Goal: Task Accomplishment & Management: Manage account settings

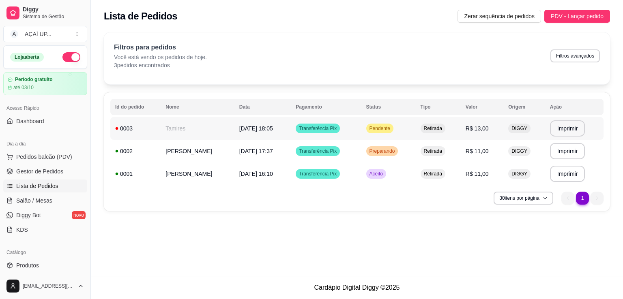
click at [330, 121] on td "Transferência Pix" at bounding box center [326, 128] width 70 height 23
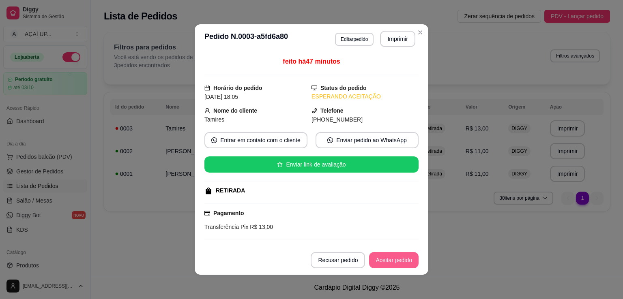
click at [378, 263] on button "Aceitar pedido" at bounding box center [393, 260] width 49 height 16
click at [381, 254] on button "Mover para preparo" at bounding box center [386, 261] width 61 height 16
click at [375, 264] on button "Mover para retirada disponível" at bounding box center [373, 261] width 87 height 16
click at [388, 264] on button "Mover para finalizado" at bounding box center [384, 261] width 65 height 16
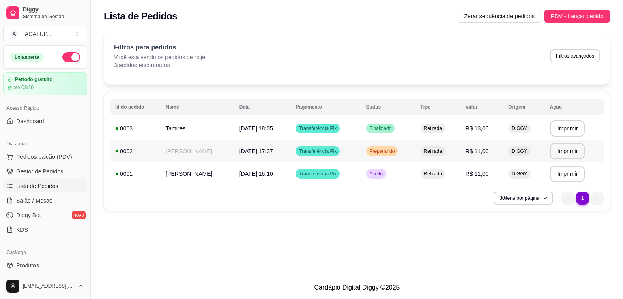
click at [311, 153] on span "Transferência Pix" at bounding box center [317, 151] width 41 height 6
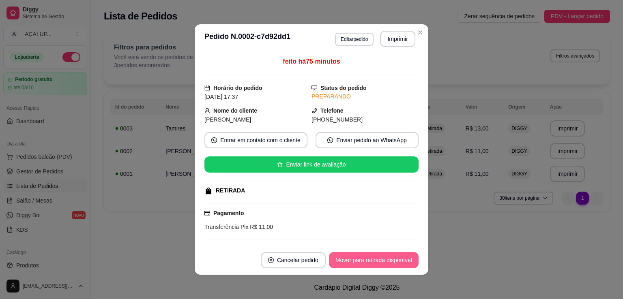
click at [375, 257] on button "Mover para retirada disponível" at bounding box center [374, 260] width 90 height 16
click at [375, 257] on button "Mover para finalizado" at bounding box center [384, 261] width 65 height 16
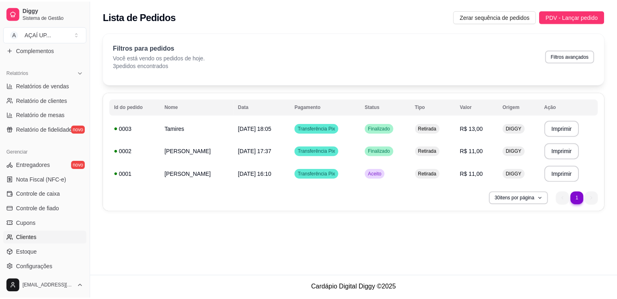
scroll to position [233, 0]
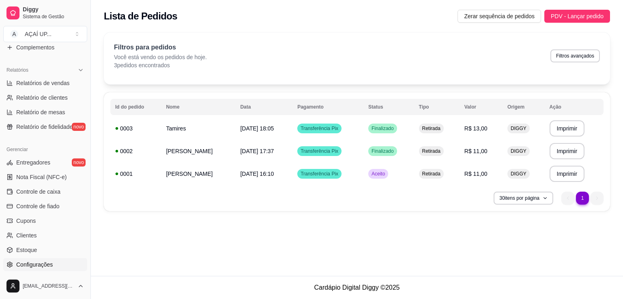
click at [37, 264] on span "Configurações" at bounding box center [34, 265] width 36 height 8
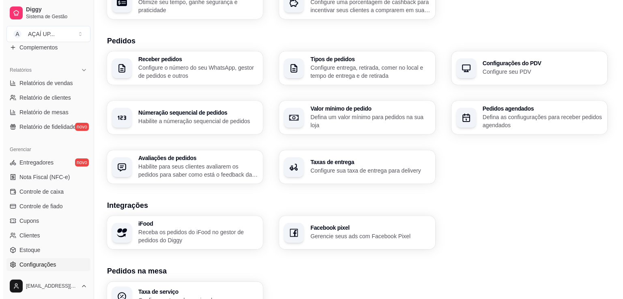
scroll to position [164, 0]
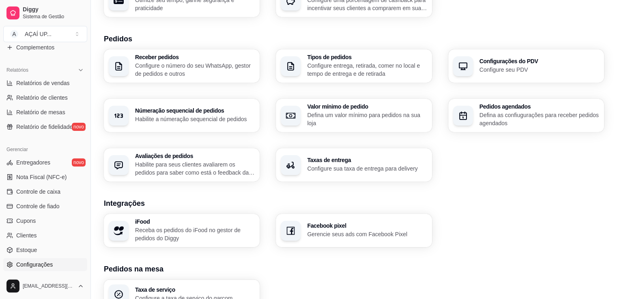
click at [225, 71] on p "Configure o número do seu WhatsApp, gestor de pedidos e outros" at bounding box center [195, 70] width 120 height 16
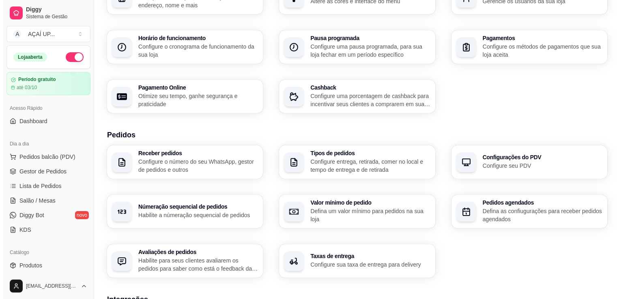
scroll to position [64, 0]
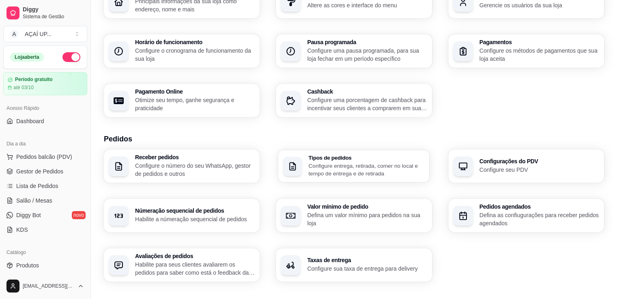
click at [349, 161] on div "Tipos de pedidos Configure entrega, retirada, comer no local e tempo de entrega…" at bounding box center [367, 166] width 116 height 23
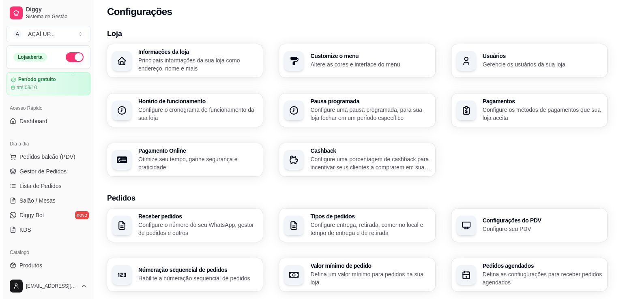
scroll to position [0, 0]
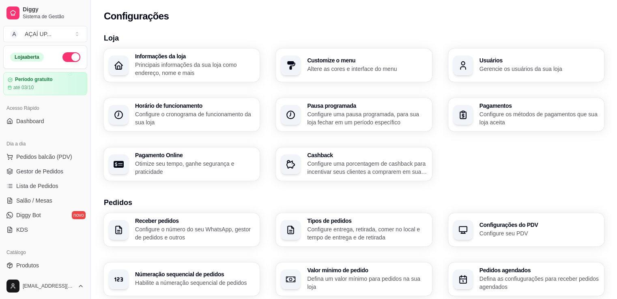
click at [231, 79] on div "Informações da loja Principais informações da sua loja como endereço, nome e ma…" at bounding box center [182, 65] width 156 height 33
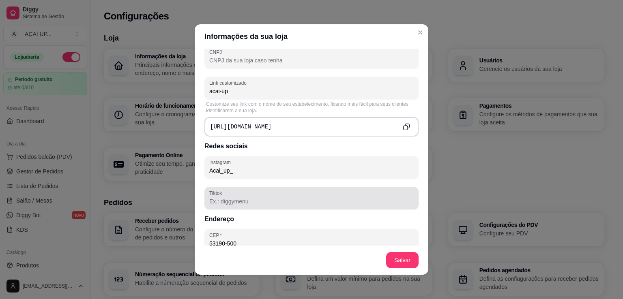
scroll to position [483, 0]
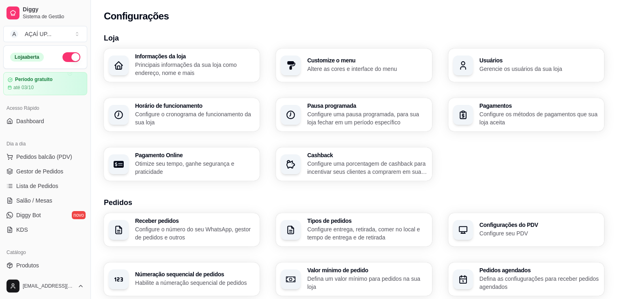
click at [513, 109] on div "Pagamentos Configure os métodos de pagamentos que sua loja aceita" at bounding box center [539, 115] width 120 height 24
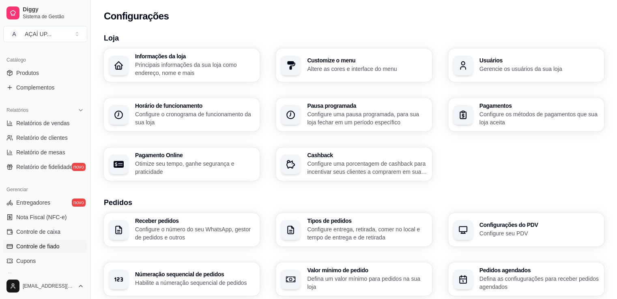
scroll to position [284, 0]
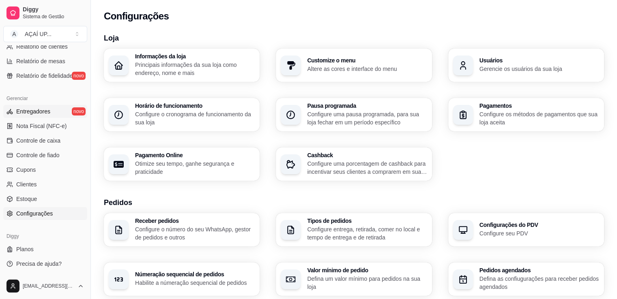
click at [45, 107] on span "Entregadores" at bounding box center [33, 111] width 34 height 8
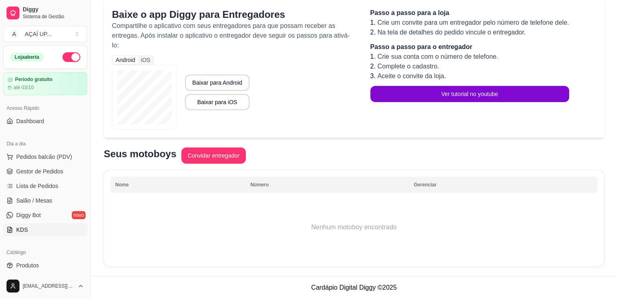
click at [26, 227] on span "KDS" at bounding box center [22, 230] width 12 height 8
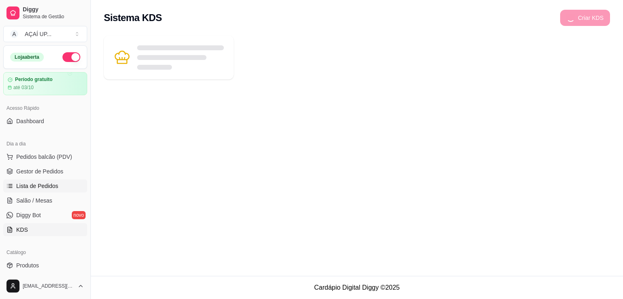
click at [48, 190] on link "Lista de Pedidos" at bounding box center [45, 186] width 84 height 13
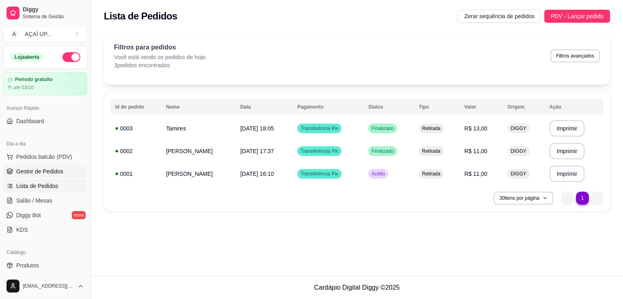
click at [45, 177] on link "Gestor de Pedidos" at bounding box center [45, 171] width 84 height 13
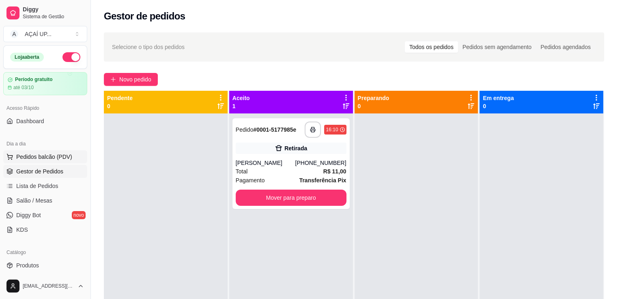
click at [67, 157] on span "Pedidos balcão (PDV)" at bounding box center [44, 157] width 56 height 8
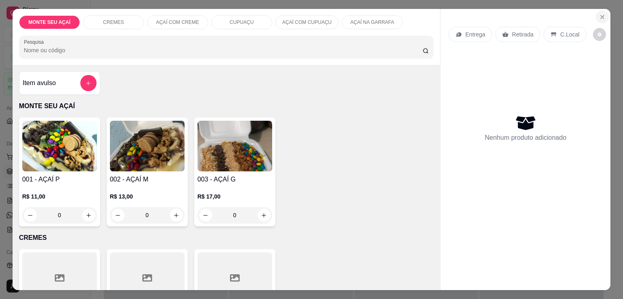
click at [596, 15] on button "Close" at bounding box center [602, 17] width 13 height 13
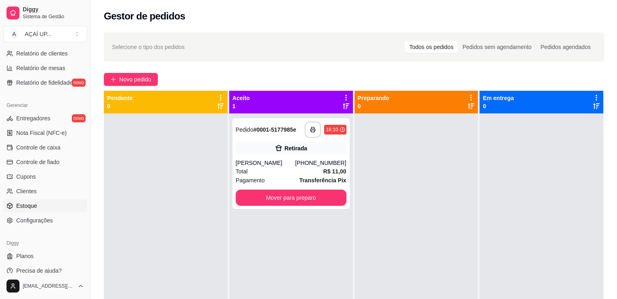
scroll to position [284, 0]
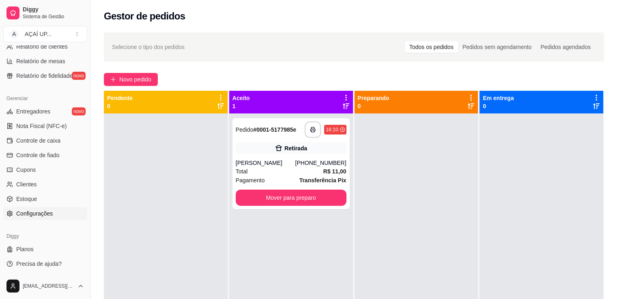
click at [38, 212] on span "Configurações" at bounding box center [34, 214] width 36 height 8
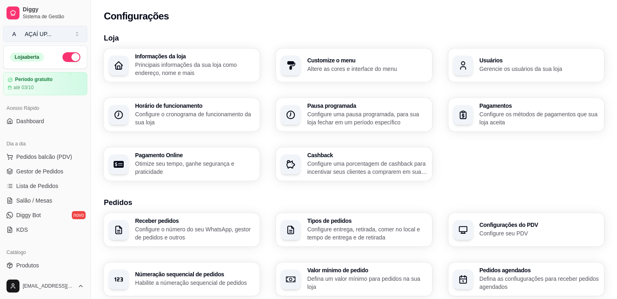
click at [41, 36] on div "AÇAÍ UP ..." at bounding box center [38, 34] width 27 height 8
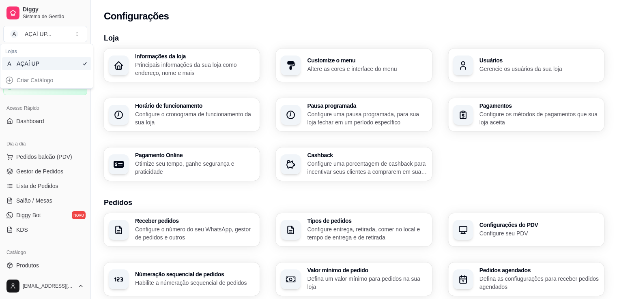
click at [45, 65] on div "AÇAÍ UP" at bounding box center [35, 64] width 36 height 8
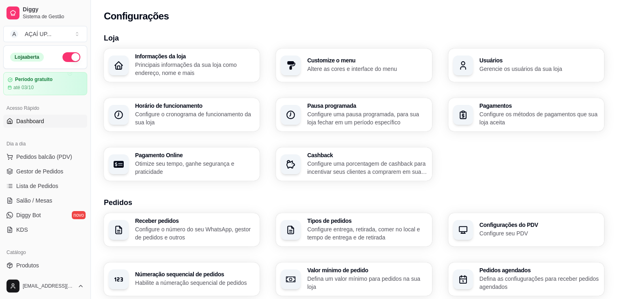
click at [29, 121] on span "Dashboard" at bounding box center [30, 121] width 28 height 8
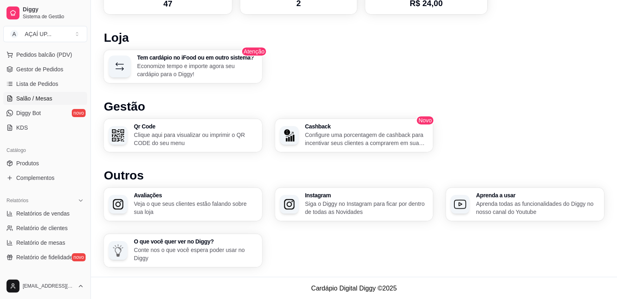
scroll to position [106, 0]
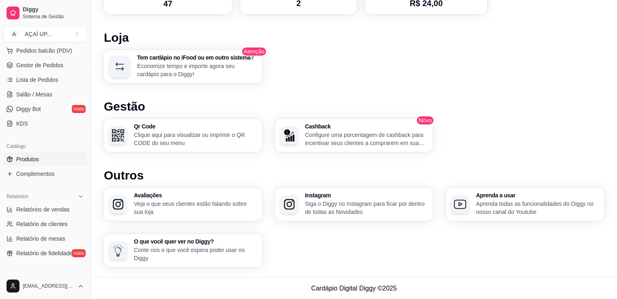
click at [43, 158] on link "Produtos" at bounding box center [45, 159] width 84 height 13
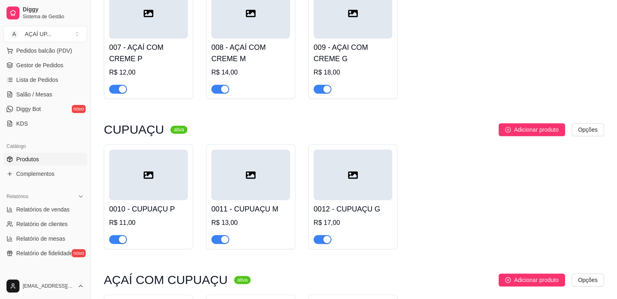
scroll to position [429, 0]
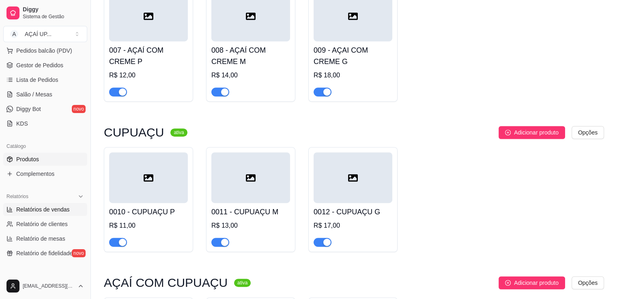
click at [51, 211] on span "Relatórios de vendas" at bounding box center [43, 210] width 54 height 8
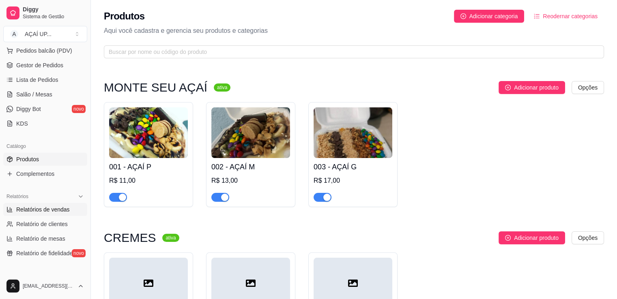
select select "ALL"
select select "0"
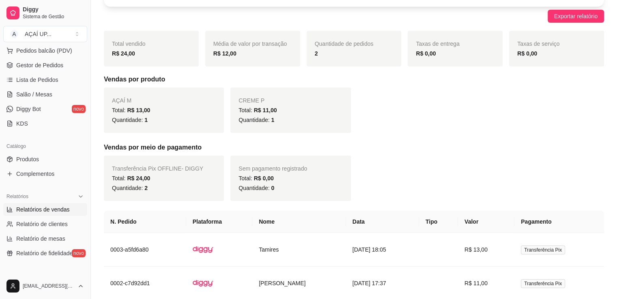
scroll to position [144, 0]
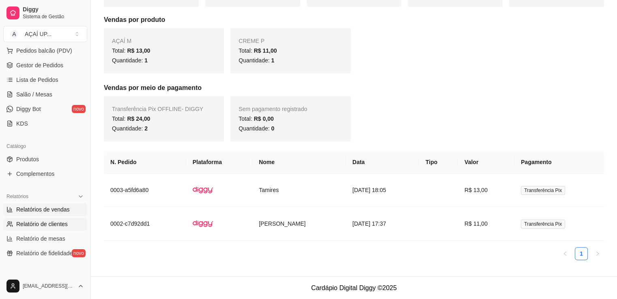
click at [36, 224] on span "Relatório de clientes" at bounding box center [41, 224] width 51 height 8
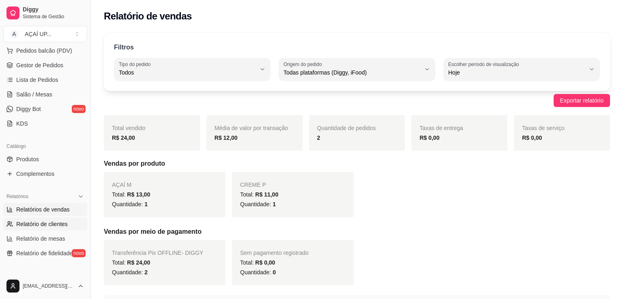
select select "30"
select select "HIGHEST_TOTAL_SPENT_WITH_ORDERS"
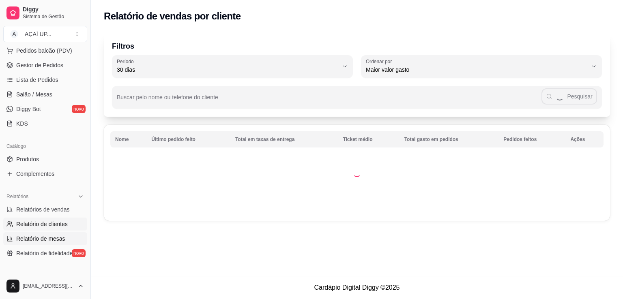
click at [35, 238] on span "Relatório de mesas" at bounding box center [40, 239] width 49 height 8
select select "TOTAL_OF_ORDERS"
select select "7"
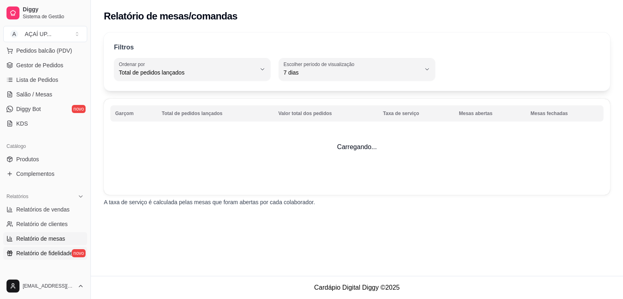
click at [40, 257] on link "Relatório de fidelidade novo" at bounding box center [45, 253] width 84 height 13
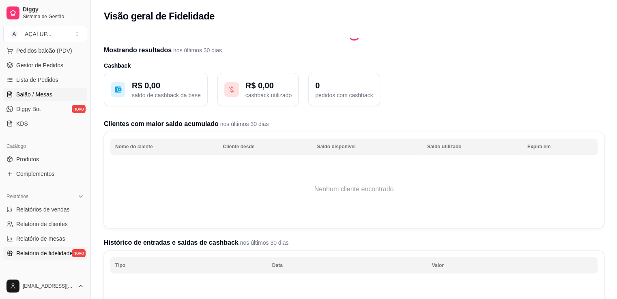
click at [39, 96] on span "Salão / Mesas" at bounding box center [34, 94] width 36 height 8
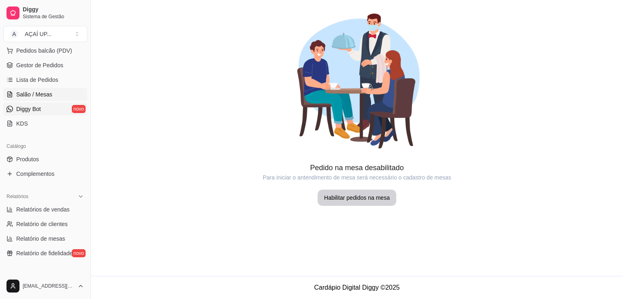
click at [38, 106] on span "Diggy Bot" at bounding box center [28, 109] width 25 height 8
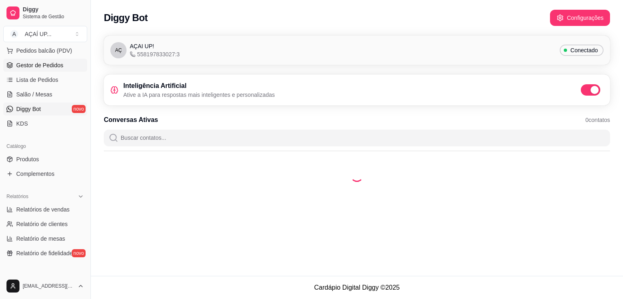
click at [55, 64] on span "Gestor de Pedidos" at bounding box center [39, 65] width 47 height 8
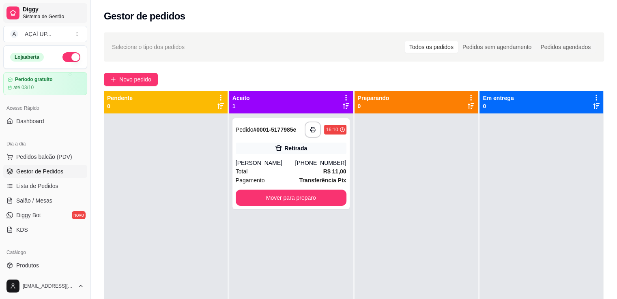
click at [37, 6] on span "Diggy" at bounding box center [53, 9] width 61 height 7
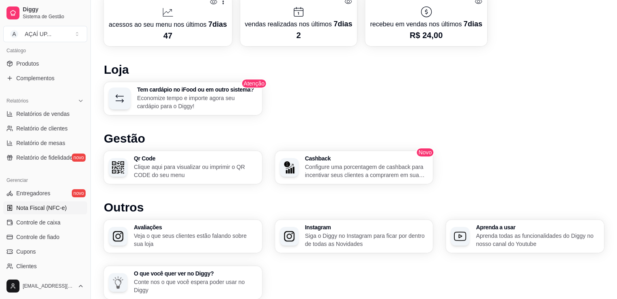
scroll to position [284, 0]
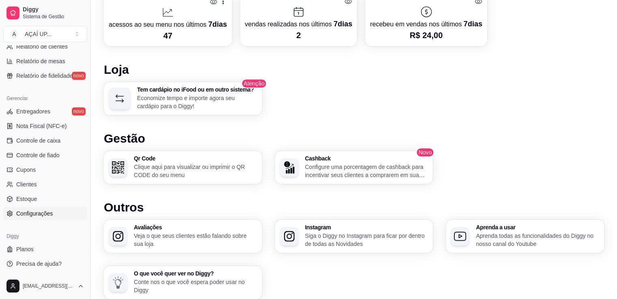
click at [45, 215] on span "Configurações" at bounding box center [34, 214] width 36 height 8
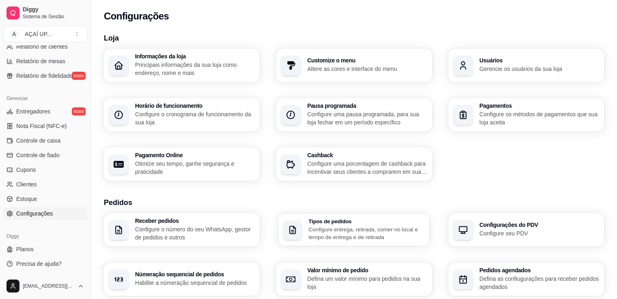
click at [372, 235] on p "Configure entrega, retirada, comer no local e tempo de entrega e de retirada" at bounding box center [367, 233] width 116 height 16
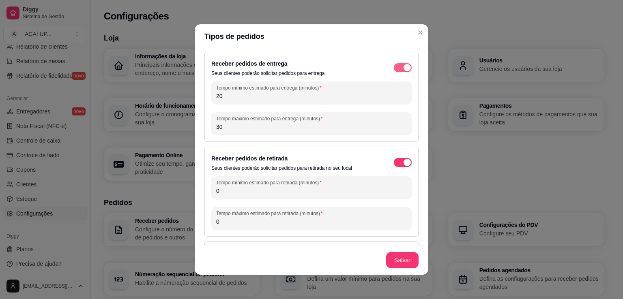
click at [394, 65] on span "button" at bounding box center [403, 67] width 18 height 9
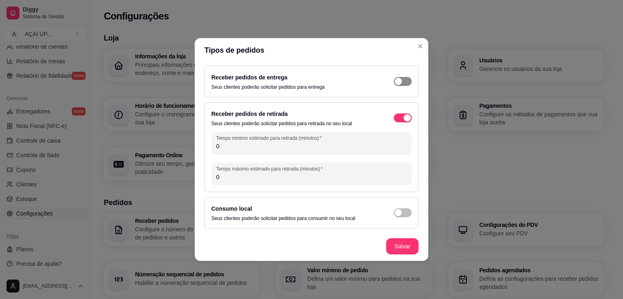
click at [403, 80] on span "button" at bounding box center [403, 81] width 18 height 9
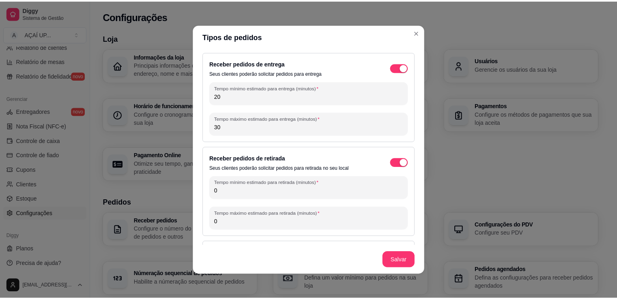
scroll to position [30, 0]
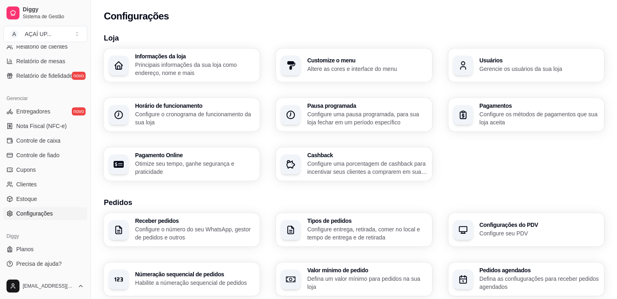
click at [358, 237] on p "Configure entrega, retirada, comer no local e tempo de entrega e de retirada" at bounding box center [367, 233] width 120 height 16
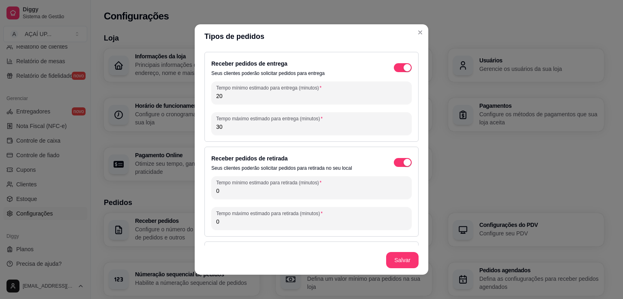
click at [249, 64] on label "Receber pedidos de entrega" at bounding box center [249, 63] width 76 height 6
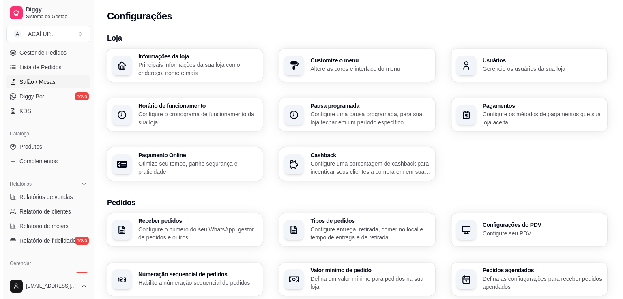
scroll to position [0, 0]
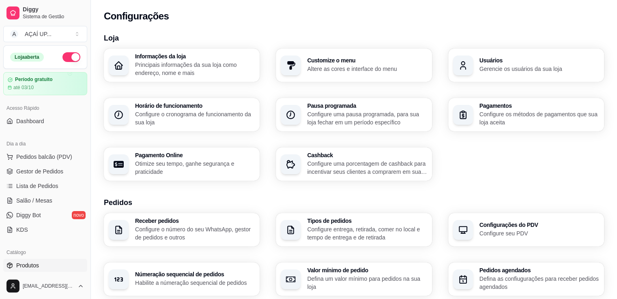
click at [29, 260] on link "Produtos" at bounding box center [45, 265] width 84 height 13
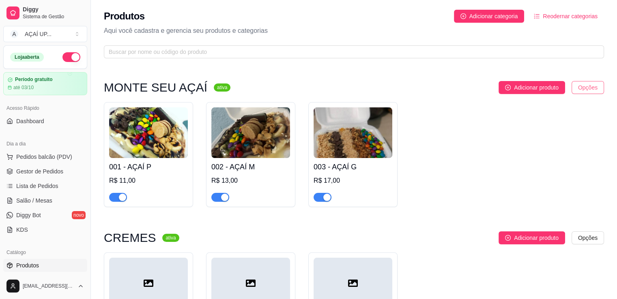
click at [583, 83] on html "Diggy Sistema de Gestão A AÇAÍ UP ... Loja aberta Período gratuito até 03/10 Ac…" at bounding box center [308, 149] width 617 height 299
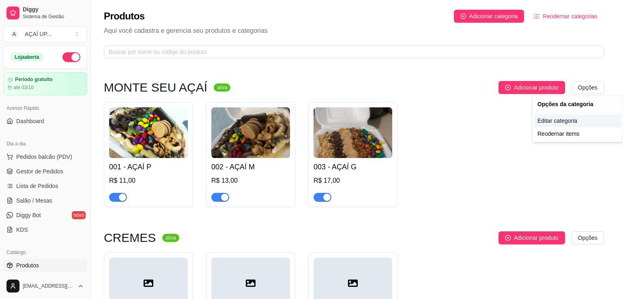
click at [572, 124] on div "Editar categoria" at bounding box center [577, 120] width 87 height 13
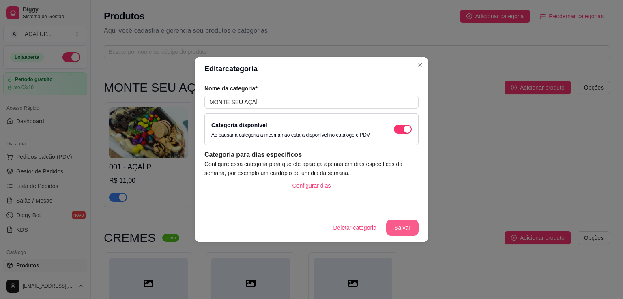
click at [401, 221] on button "Salvar" at bounding box center [402, 228] width 32 height 16
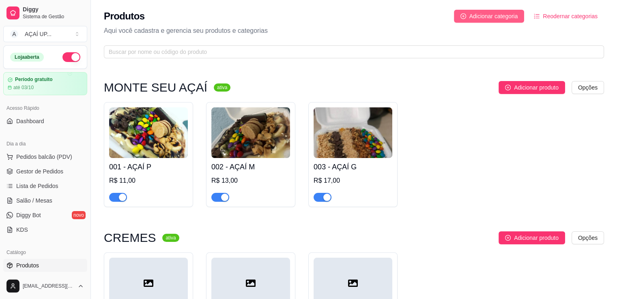
click at [515, 13] on span "Adicionar categoria" at bounding box center [493, 16] width 49 height 9
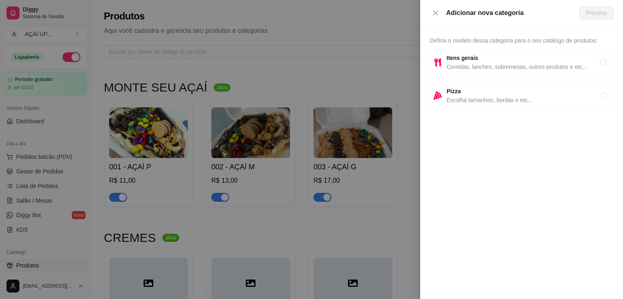
click at [492, 64] on span "Comidas, lanches, sobremesas, outros produtos e etc..." at bounding box center [522, 66] width 153 height 9
radio input "true"
click at [595, 15] on span "Próximo" at bounding box center [596, 13] width 21 height 9
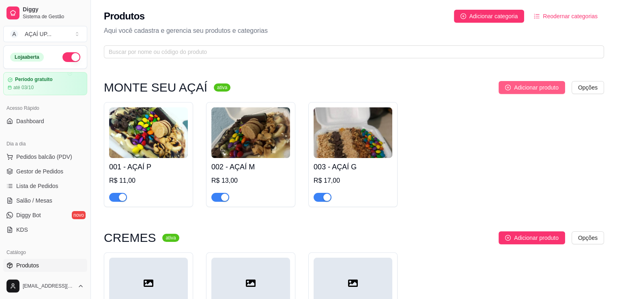
click at [544, 86] on span "Adicionar produto" at bounding box center [536, 87] width 45 height 9
click at [167, 141] on img at bounding box center [148, 132] width 79 height 51
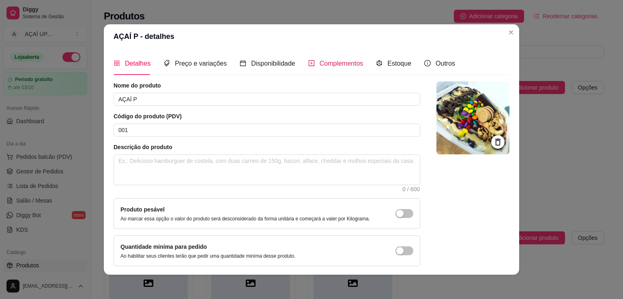
click at [322, 62] on span "Complementos" at bounding box center [341, 63] width 44 height 7
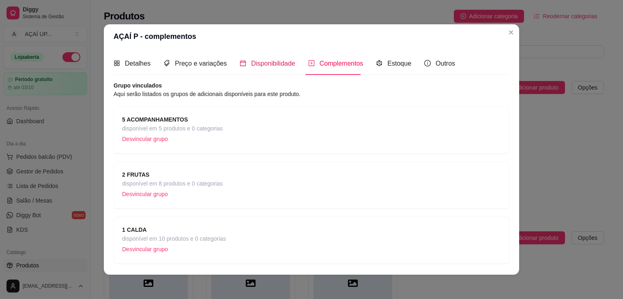
click at [279, 58] on div "Disponibilidade" at bounding box center [268, 63] width 56 height 10
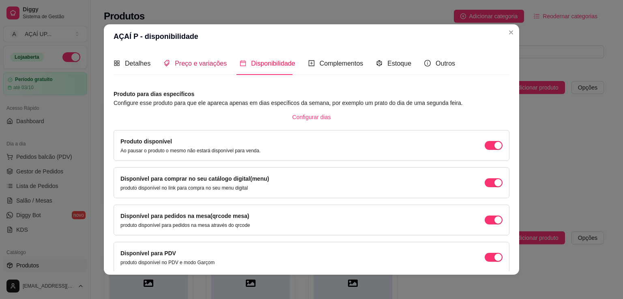
click at [204, 67] on span "Preço e variações" at bounding box center [201, 63] width 52 height 7
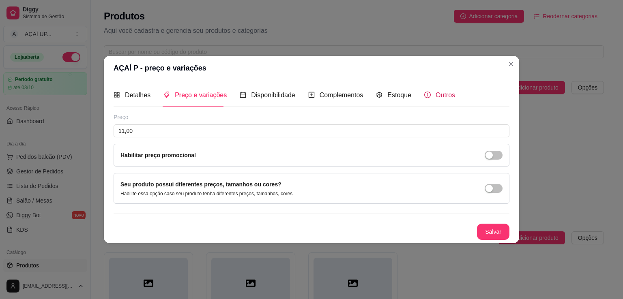
click at [427, 98] on div "Outros" at bounding box center [439, 95] width 31 height 10
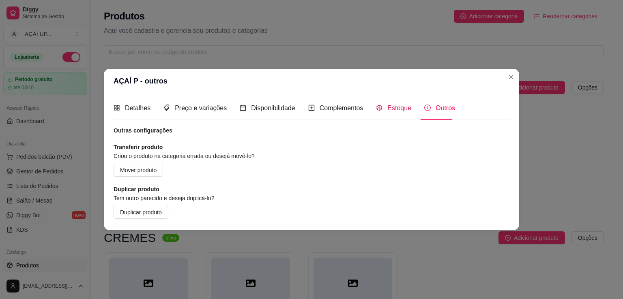
click at [396, 111] on span "Estoque" at bounding box center [399, 108] width 24 height 7
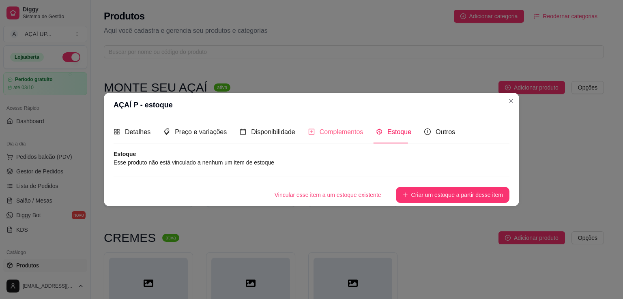
click at [342, 126] on div "Complementos" at bounding box center [335, 131] width 55 height 23
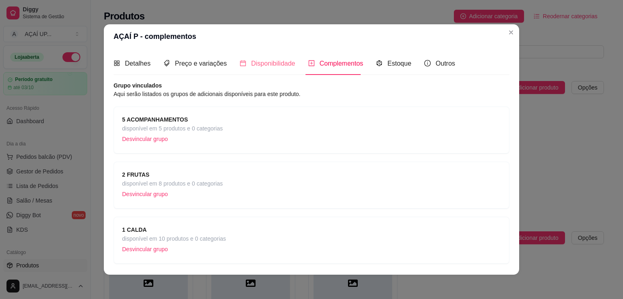
click at [281, 54] on div "Disponibilidade" at bounding box center [268, 63] width 56 height 23
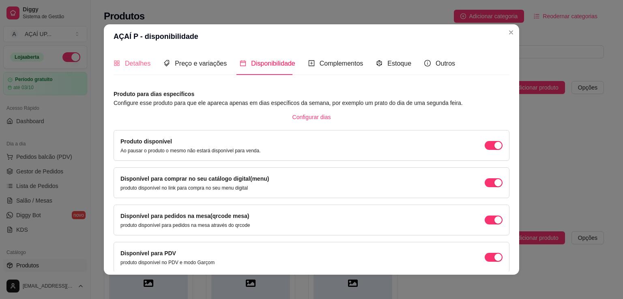
click at [126, 69] on div "Detalhes" at bounding box center [132, 63] width 37 height 23
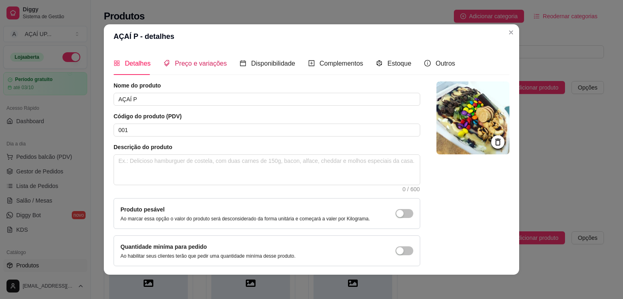
click at [206, 64] on span "Preço e variações" at bounding box center [201, 63] width 52 height 7
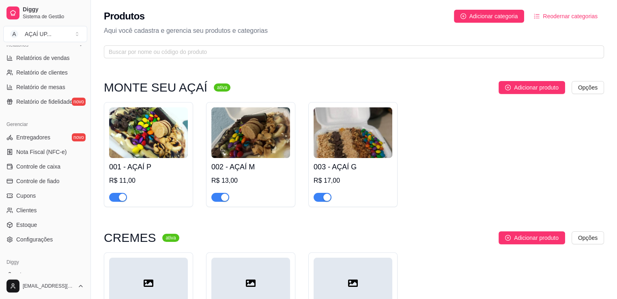
scroll to position [259, 0]
click at [39, 237] on span "Configurações" at bounding box center [34, 239] width 36 height 8
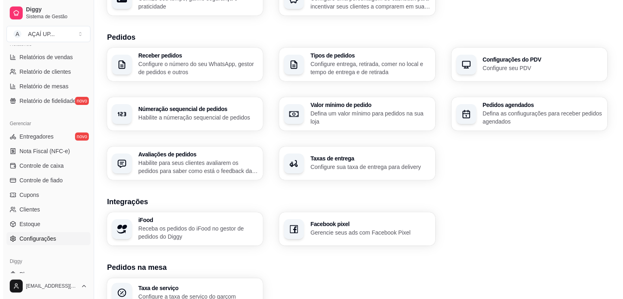
scroll to position [166, 0]
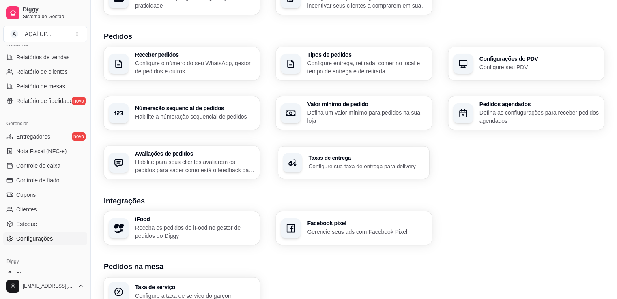
click at [344, 162] on p "Configure sua taxa de entrega para delivery" at bounding box center [367, 166] width 116 height 8
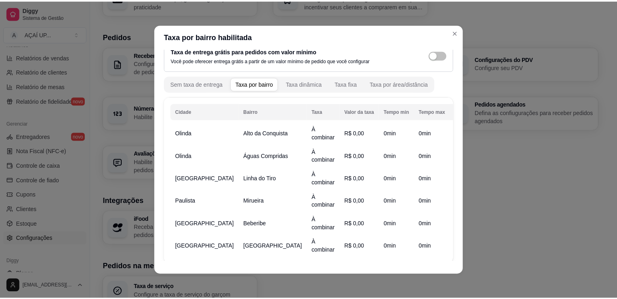
scroll to position [12, 0]
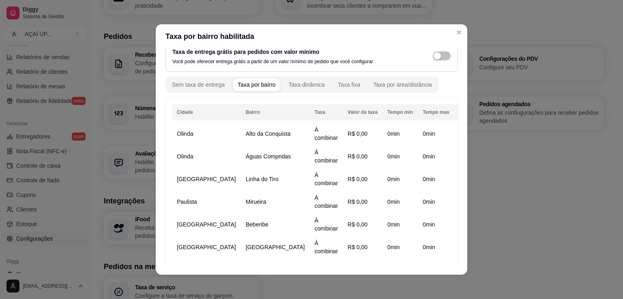
click at [463, 137] on icon "button" at bounding box center [467, 133] width 9 height 9
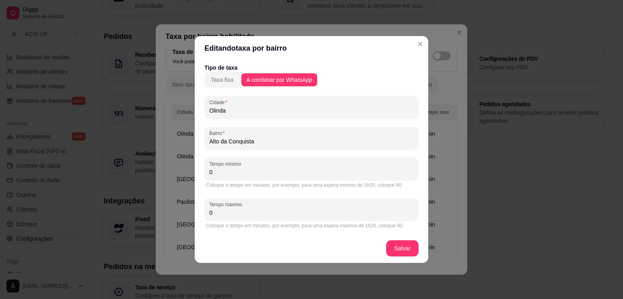
drag, startPoint x: 290, startPoint y: 178, endPoint x: 192, endPoint y: 179, distance: 98.5
click at [192, 179] on div "Editando taxa por bairro Tipo de taxa Taxa fixa A combinar por WhatsApp [GEOGRA…" at bounding box center [311, 149] width 623 height 299
click at [229, 175] on input "0" at bounding box center [311, 172] width 204 height 8
type input "20"
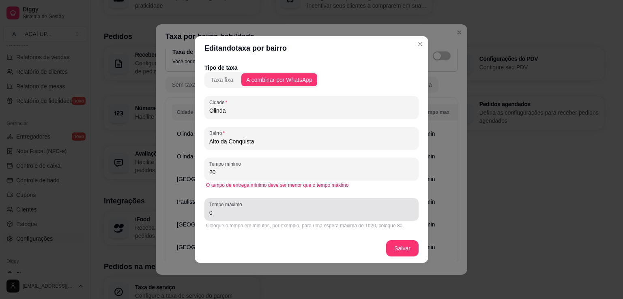
click at [269, 219] on div "Tempo máximo 0" at bounding box center [311, 209] width 214 height 23
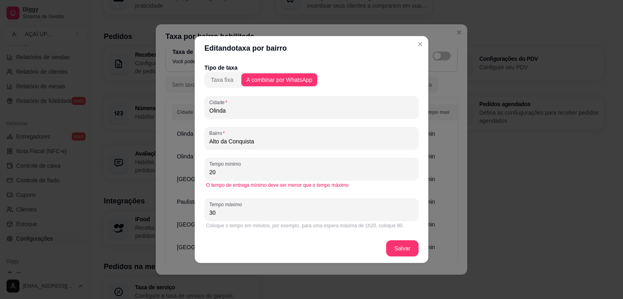
type input "30"
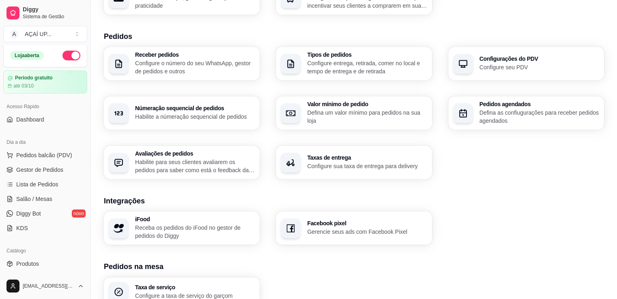
scroll to position [0, 0]
click at [45, 182] on span "Lista de Pedidos" at bounding box center [37, 186] width 42 height 8
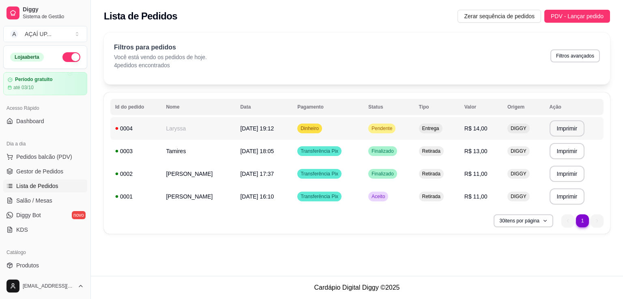
click at [394, 128] on td "Pendente" at bounding box center [388, 128] width 51 height 23
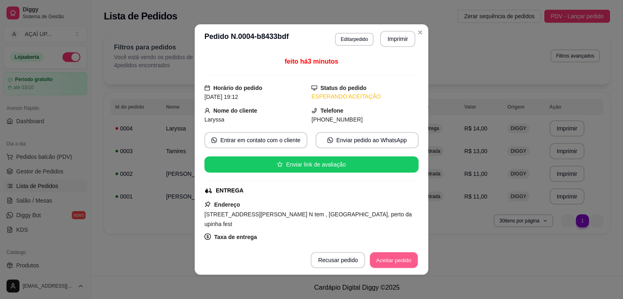
click at [385, 266] on button "Aceitar pedido" at bounding box center [394, 261] width 48 height 16
click at [385, 266] on button "Mover para preparo" at bounding box center [387, 260] width 63 height 16
click at [371, 140] on button "Enviar pedido ao WhatsApp" at bounding box center [366, 140] width 103 height 16
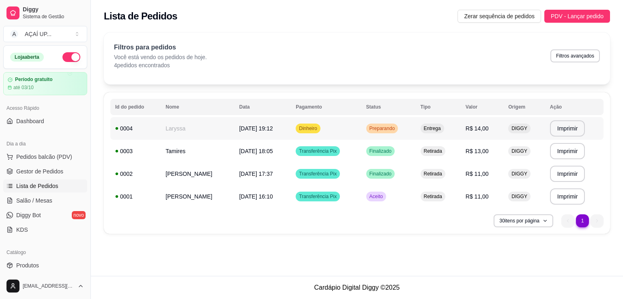
click at [257, 136] on td "[DATE] 19:12" at bounding box center [262, 128] width 57 height 23
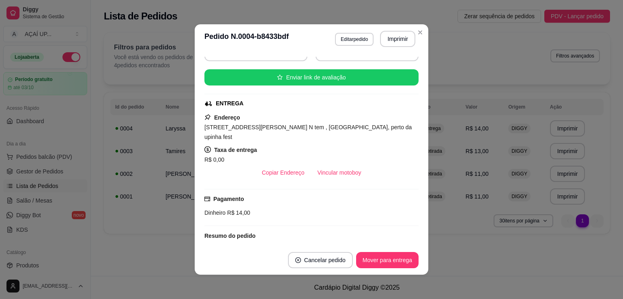
scroll to position [88, 0]
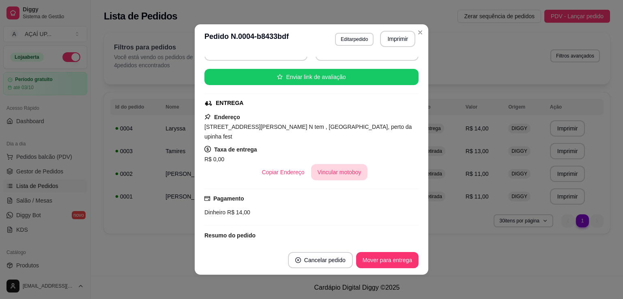
click at [338, 167] on button "Vincular motoboy" at bounding box center [339, 172] width 57 height 16
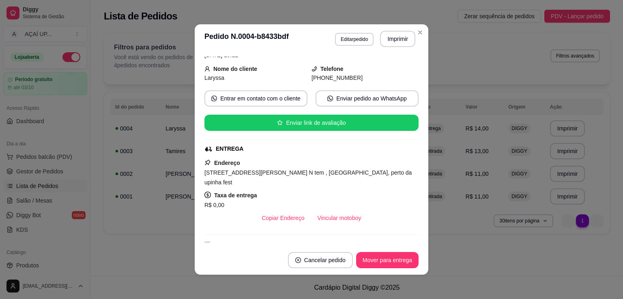
scroll to position [0, 0]
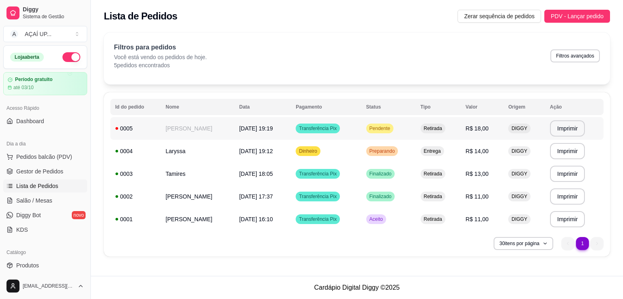
click at [243, 135] on td "[DATE] 19:19" at bounding box center [262, 128] width 57 height 23
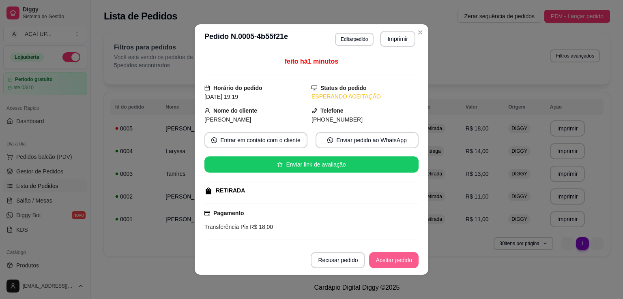
click at [384, 258] on button "Aceitar pedido" at bounding box center [393, 260] width 49 height 16
click at [384, 258] on button "Mover para preparo" at bounding box center [387, 260] width 63 height 16
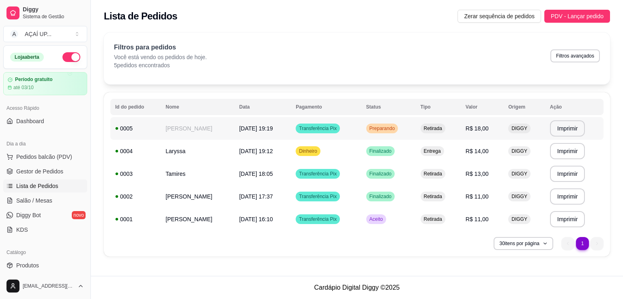
click at [251, 123] on td "[DATE] 19:19" at bounding box center [262, 128] width 57 height 23
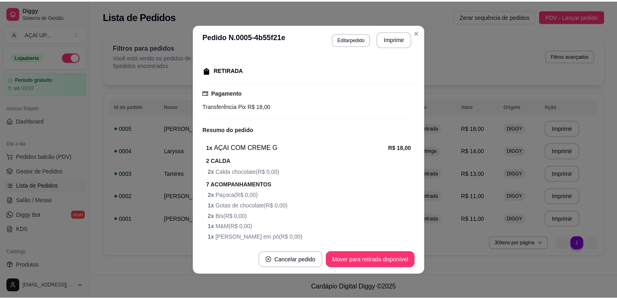
scroll to position [178, 0]
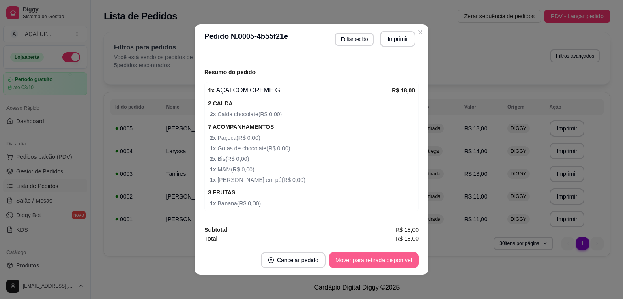
click at [375, 266] on button "Mover para retirada disponível" at bounding box center [374, 260] width 90 height 16
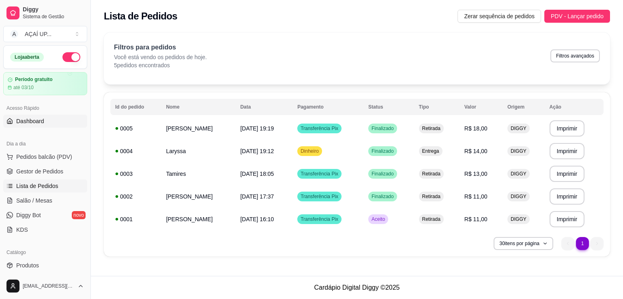
click at [34, 119] on span "Dashboard" at bounding box center [30, 121] width 28 height 8
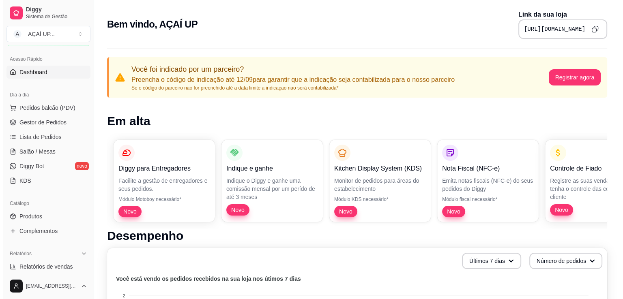
scroll to position [49, 0]
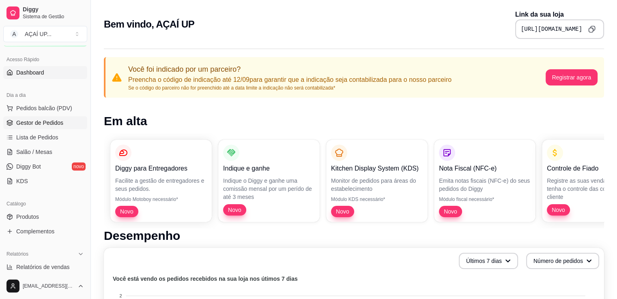
click at [49, 124] on span "Gestor de Pedidos" at bounding box center [39, 123] width 47 height 8
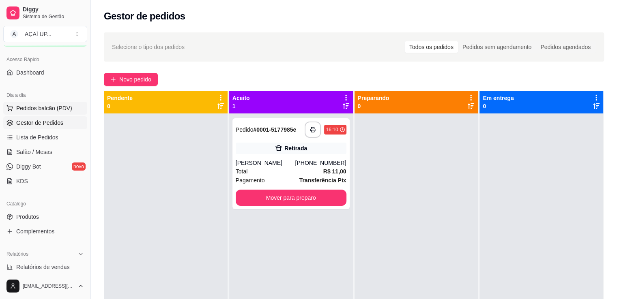
click at [49, 112] on button "Pedidos balcão (PDV)" at bounding box center [45, 108] width 84 height 13
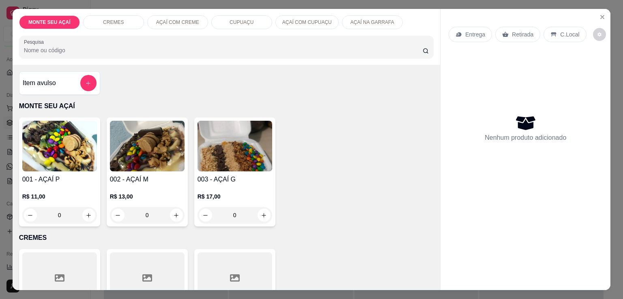
click at [90, 211] on div "0" at bounding box center [59, 215] width 75 height 16
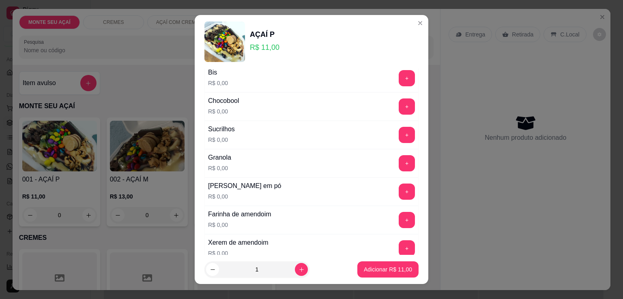
scroll to position [169, 0]
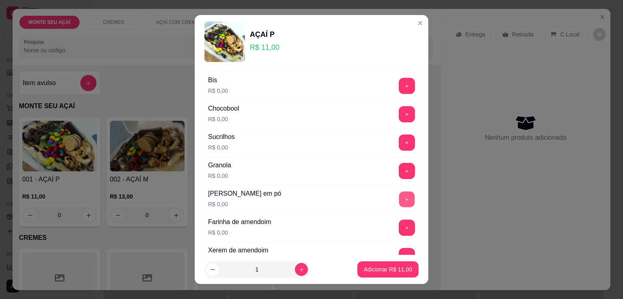
click at [399, 195] on button "+" at bounding box center [407, 200] width 16 height 16
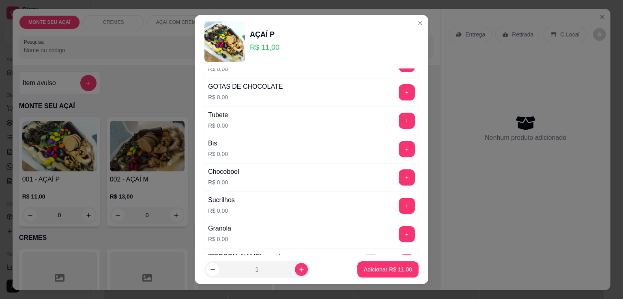
scroll to position [108, 0]
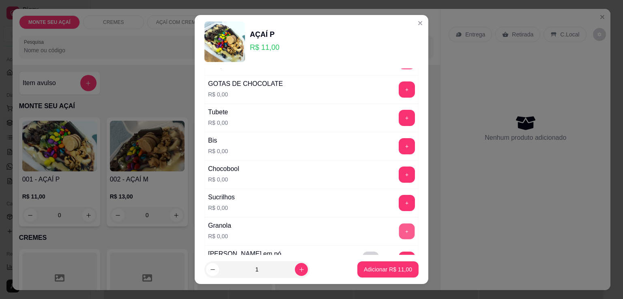
click at [399, 229] on button "+" at bounding box center [407, 232] width 16 height 16
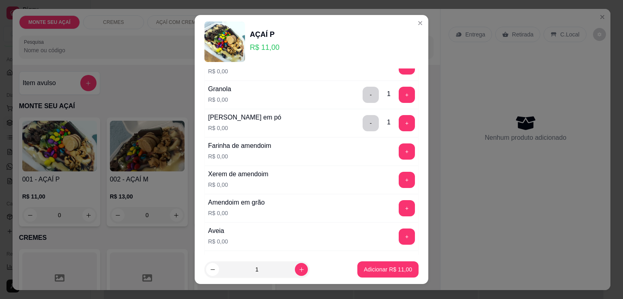
scroll to position [243, 0]
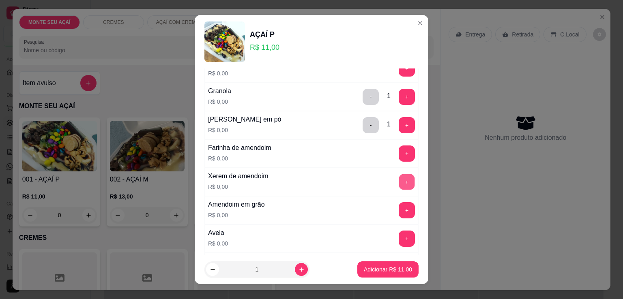
click at [399, 182] on button "+" at bounding box center [407, 182] width 16 height 16
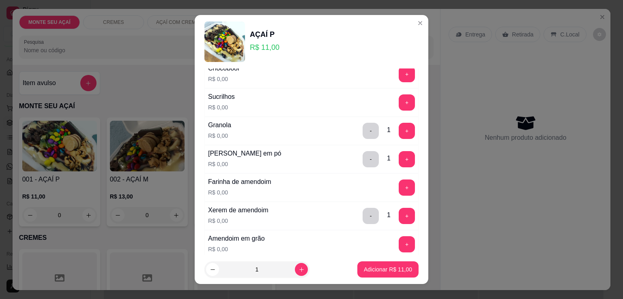
scroll to position [194, 0]
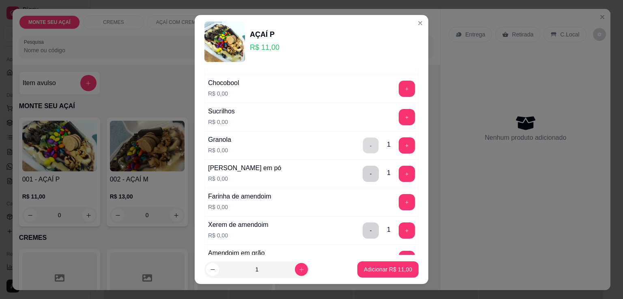
click at [363, 144] on button "-" at bounding box center [371, 146] width 16 height 16
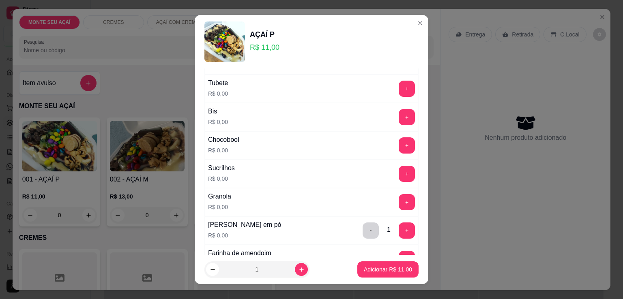
scroll to position [129, 0]
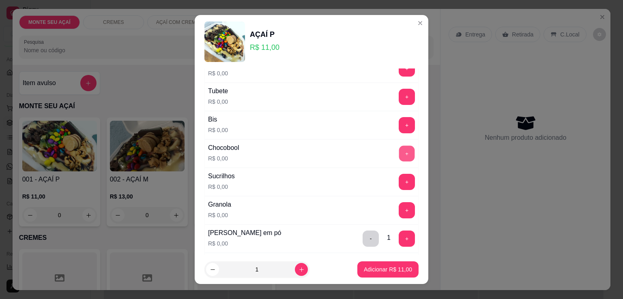
click at [399, 154] on button "+" at bounding box center [407, 154] width 16 height 16
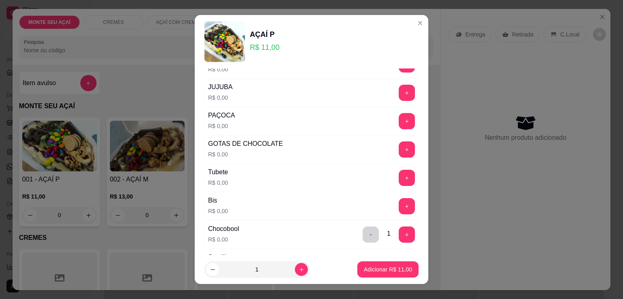
scroll to position [32, 0]
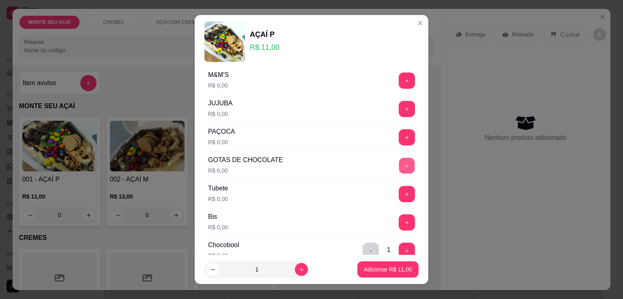
click at [399, 170] on button "+" at bounding box center [407, 166] width 16 height 16
click at [399, 134] on button "+" at bounding box center [407, 138] width 16 height 16
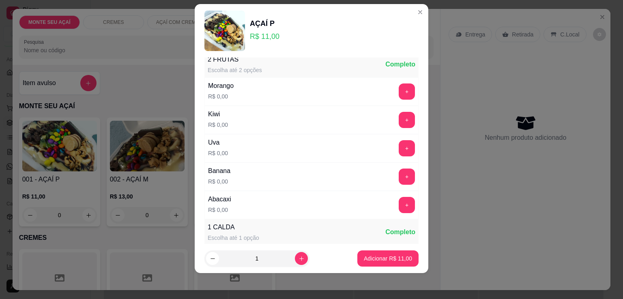
scroll to position [490, 0]
click at [399, 93] on button "+" at bounding box center [407, 92] width 16 height 16
click at [399, 113] on button "+" at bounding box center [407, 121] width 16 height 16
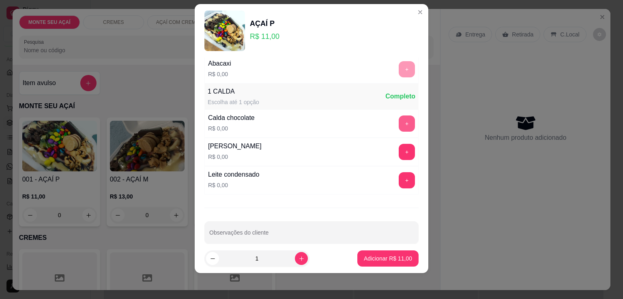
scroll to position [633, 0]
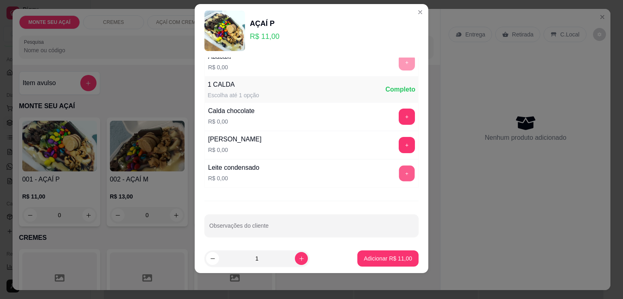
click at [399, 166] on button "+" at bounding box center [407, 174] width 16 height 16
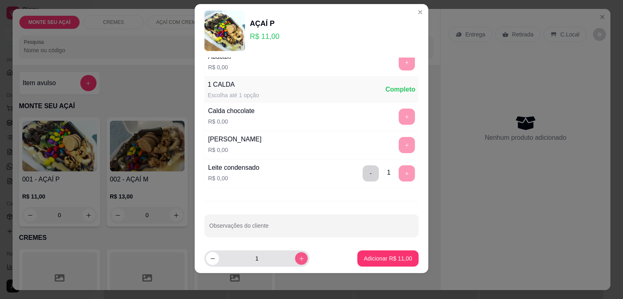
click at [298, 257] on icon "increase-product-quantity" at bounding box center [301, 259] width 6 height 6
type input "2"
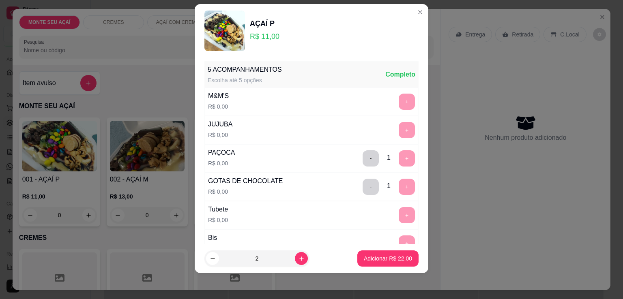
scroll to position [0, 0]
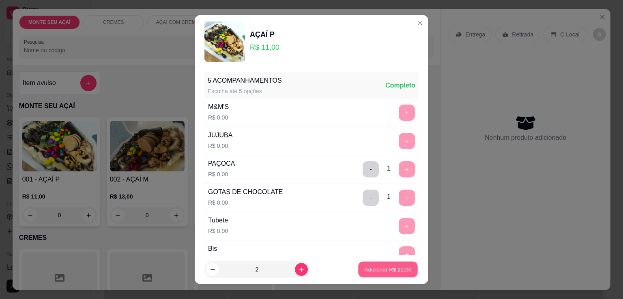
click at [374, 270] on p "Adicionar R$ 22,00" at bounding box center [387, 270] width 47 height 8
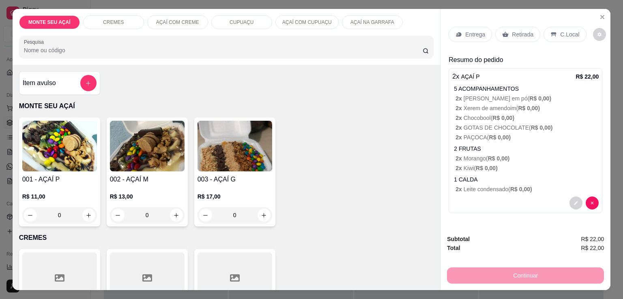
scroll to position [20, 0]
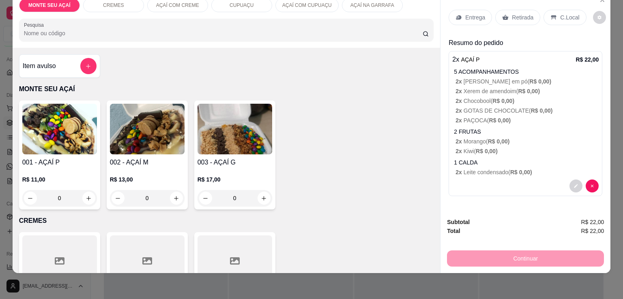
click at [560, 13] on p "C.Local" at bounding box center [569, 17] width 19 height 8
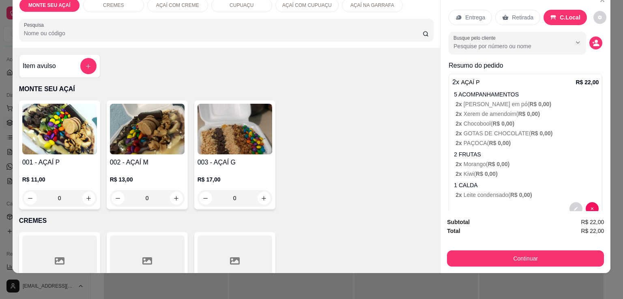
click at [550, 48] on div "Entrega Retirada C.Local Busque pelo cliente Resumo do pedido 2 x AÇAÍ P R$ 22,…" at bounding box center [525, 112] width 154 height 219
click at [574, 39] on icon "Show suggestions" at bounding box center [577, 42] width 6 height 6
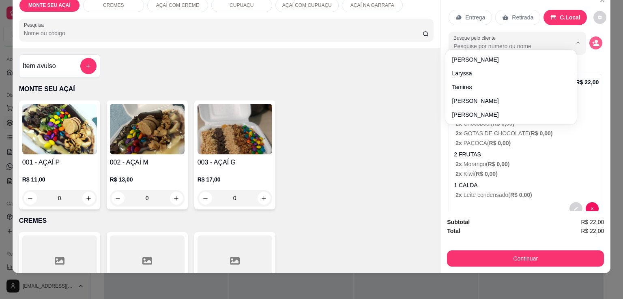
click at [592, 39] on icon "decrease-product-quantity" at bounding box center [595, 42] width 7 height 7
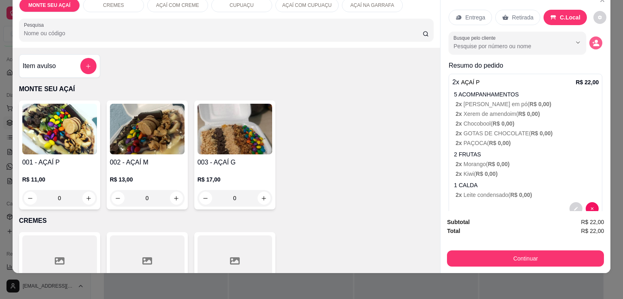
scroll to position [0, 0]
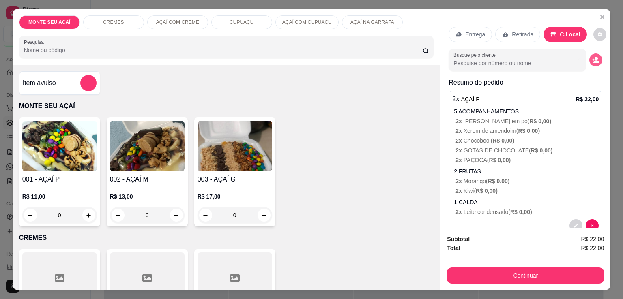
click at [592, 58] on icon "decrease-product-quantity" at bounding box center [595, 59] width 7 height 7
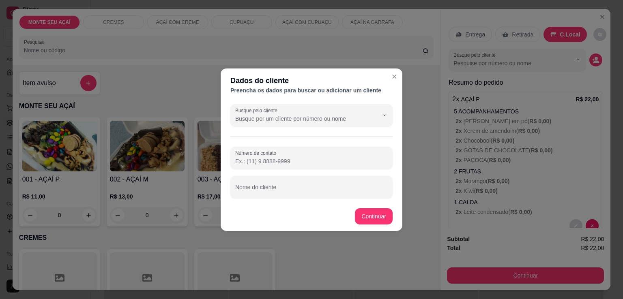
click at [294, 163] on input "Número de contato" at bounding box center [311, 161] width 152 height 8
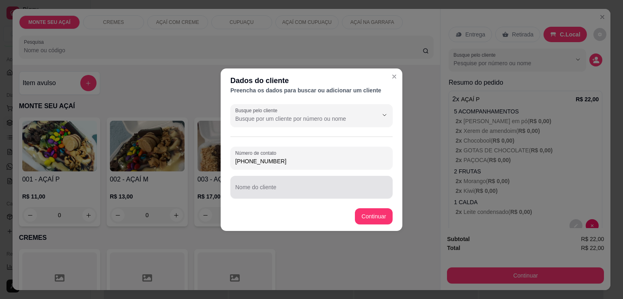
type input "[PHONE_NUMBER]"
click at [290, 184] on div at bounding box center [311, 187] width 152 height 16
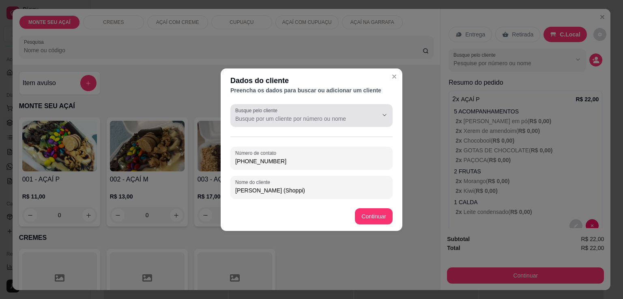
type input "[PERSON_NAME] (Shoppi)"
click at [369, 106] on div "Busque pelo cliente" at bounding box center [311, 115] width 162 height 23
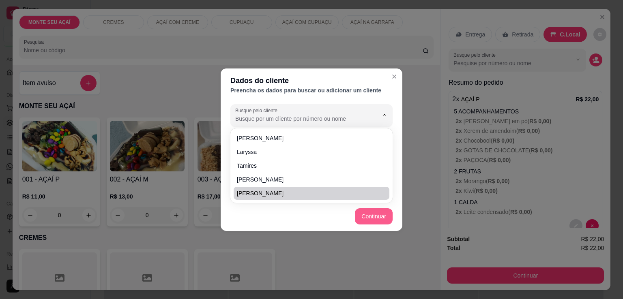
click at [379, 219] on button "Continuar" at bounding box center [374, 216] width 38 height 16
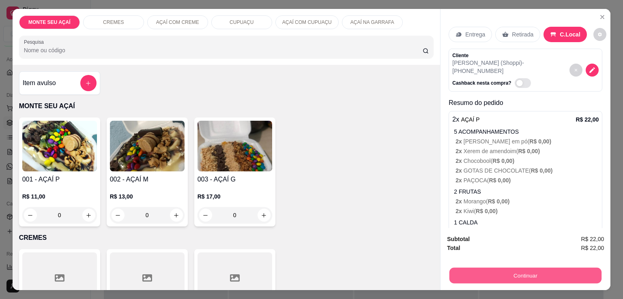
click at [508, 278] on button "Continuar" at bounding box center [525, 276] width 152 height 16
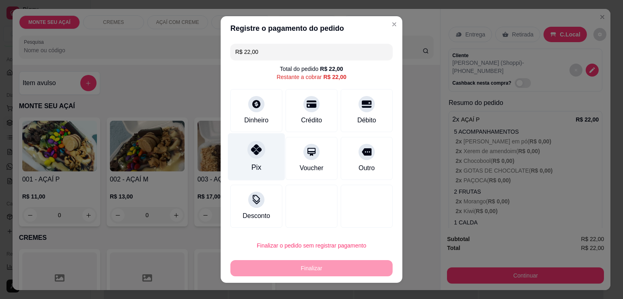
click div "Pix"
type input "R$ 0,00"
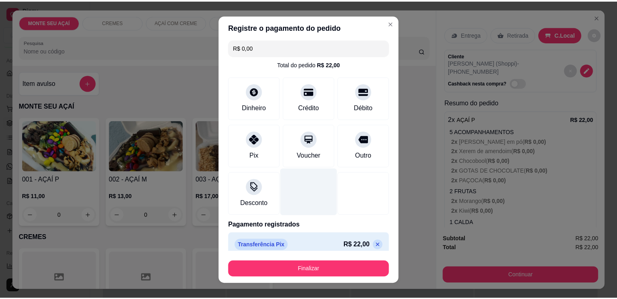
scroll to position [11, 0]
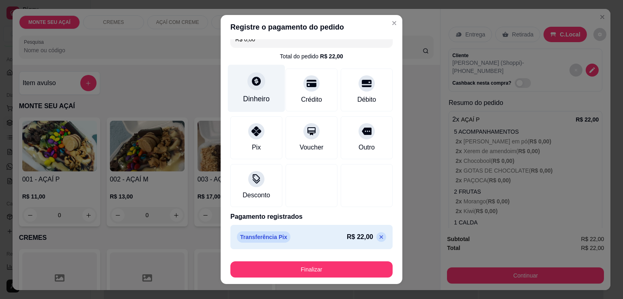
click div "Dinheiro"
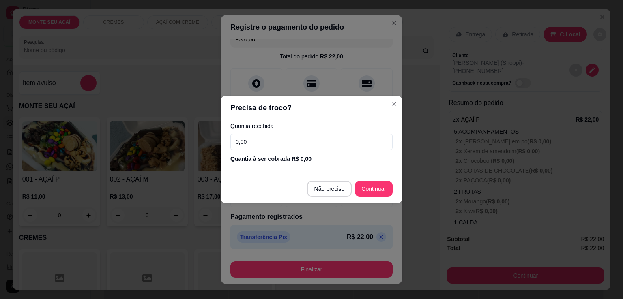
click input "0,00"
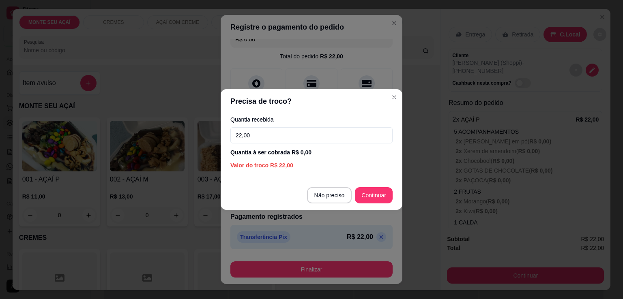
click input "22,00"
type input "22,00"
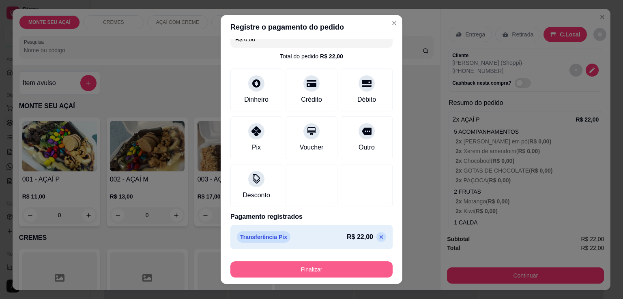
click button "Finalizar"
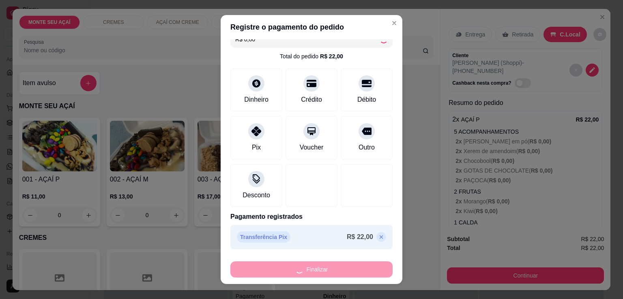
type input "-R$ 22,00"
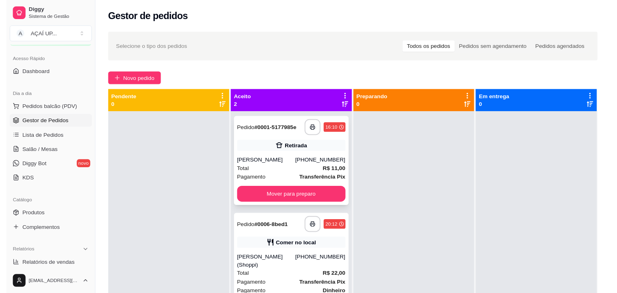
scroll to position [23, 0]
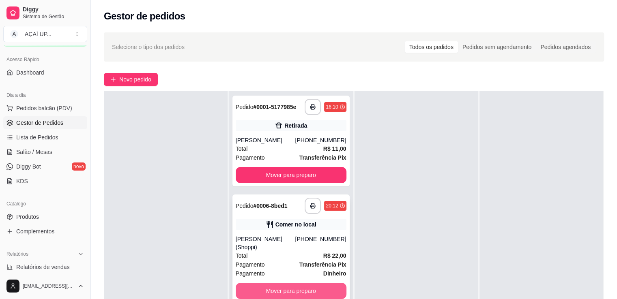
click button "Mover para preparo"
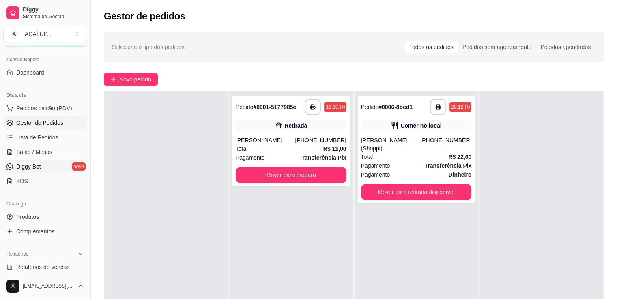
click link "Diggy Bot novo"
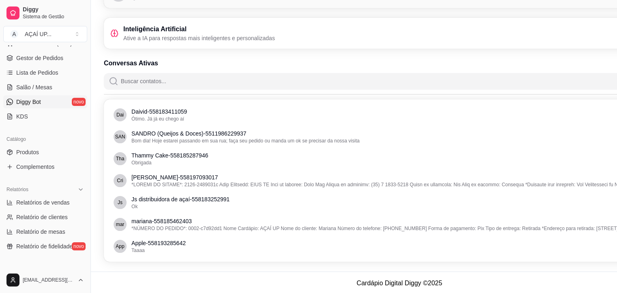
scroll to position [58, 0]
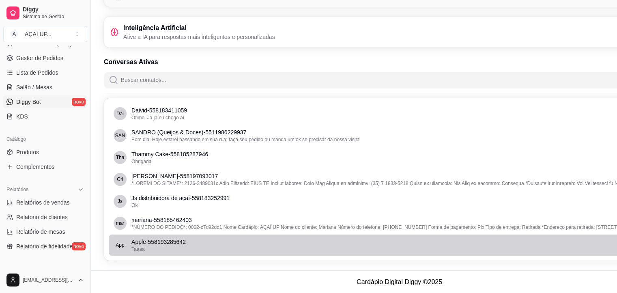
click p "Apple - 558193285642"
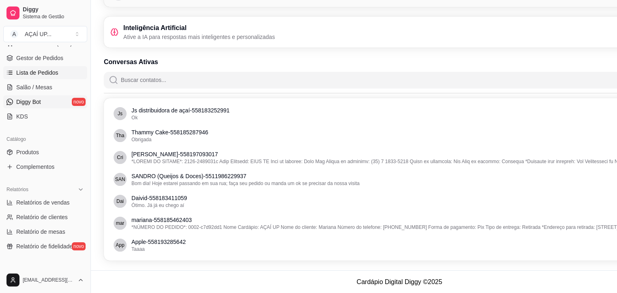
click link "Lista de Pedidos"
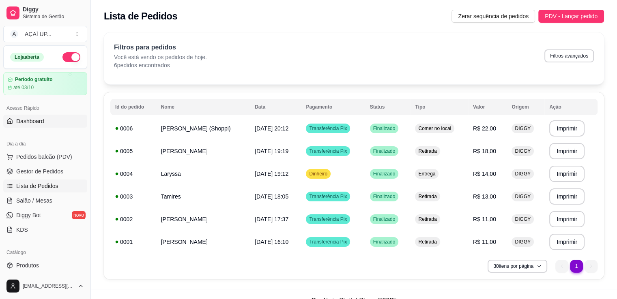
click link "Dashboard"
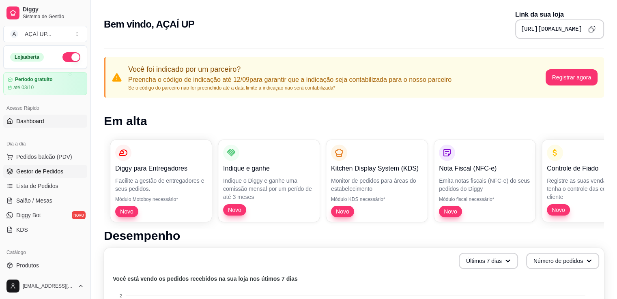
click link "Gestor de Pedidos"
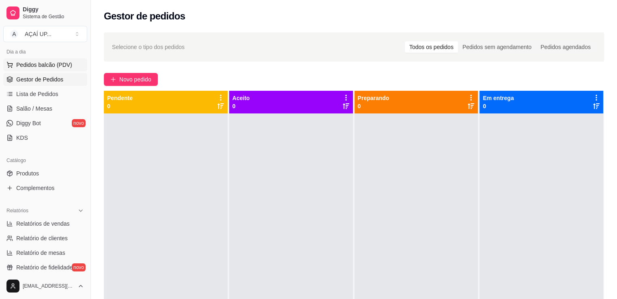
scroll to position [92, 0]
click span "Relatórios de vendas"
select select "ALL"
select select "0"
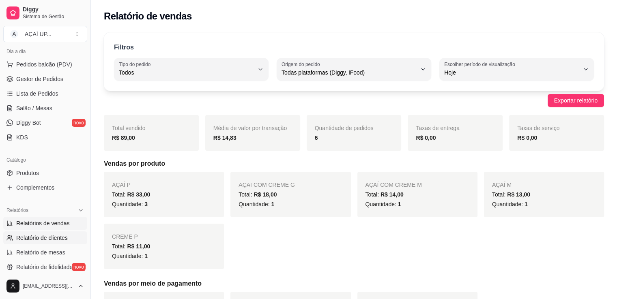
click span "Relatório de clientes"
select select "30"
select select "HIGHEST_TOTAL_SPENT_WITH_ORDERS"
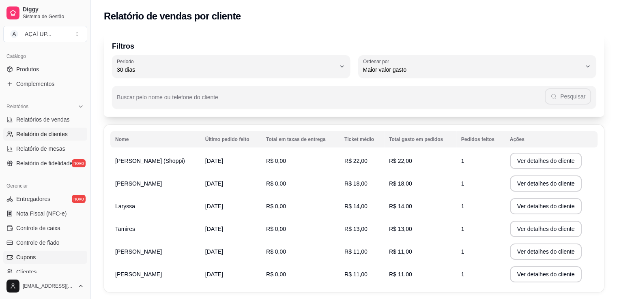
scroll to position [284, 0]
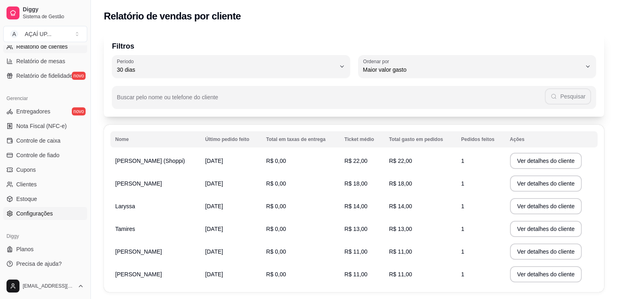
click link "Configurações"
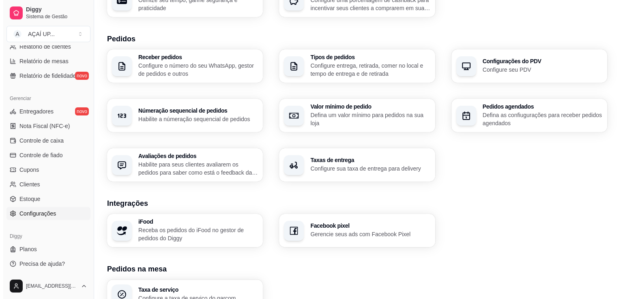
scroll to position [167, 0]
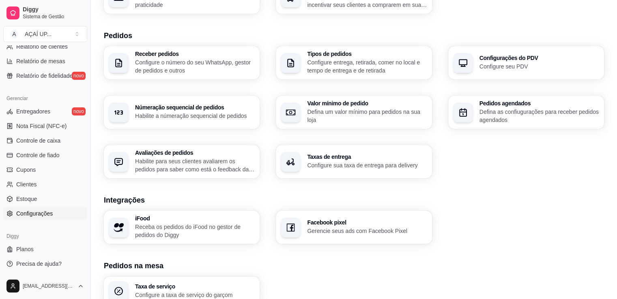
click div "Taxas de entrega Configure sua taxa de entrega para delivery"
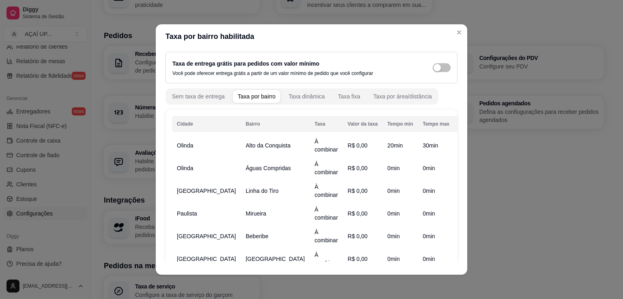
scroll to position [70, 0]
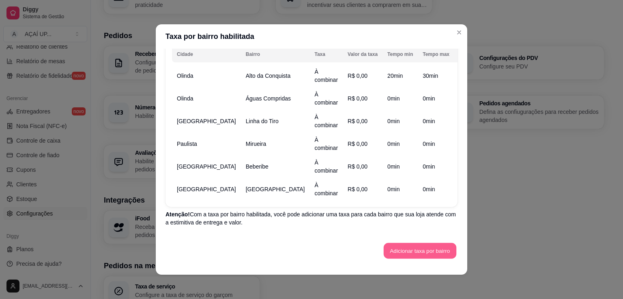
click button "Adicionar taxa por bairro"
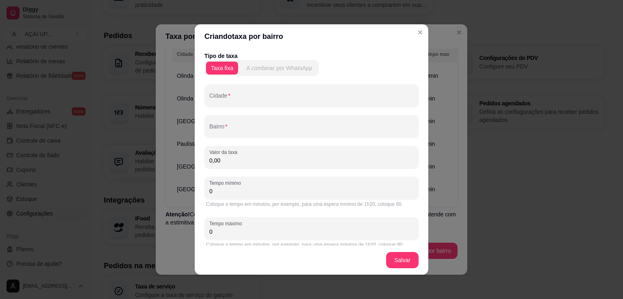
click div "A combinar por WhatsApp"
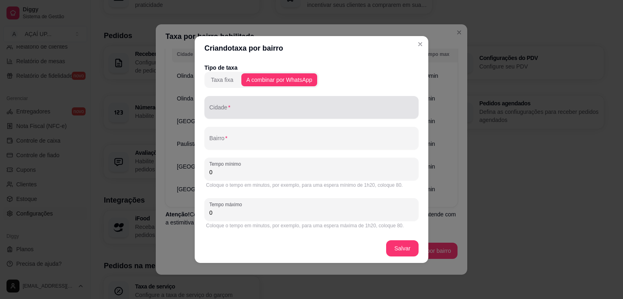
click input "Cidade"
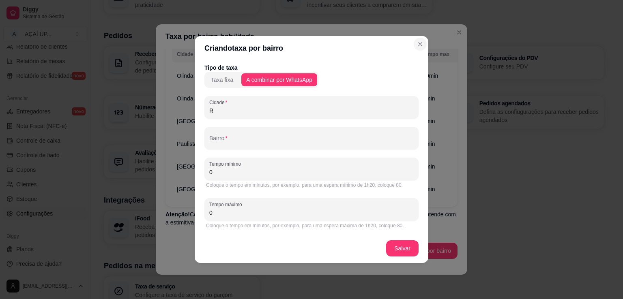
type input "R"
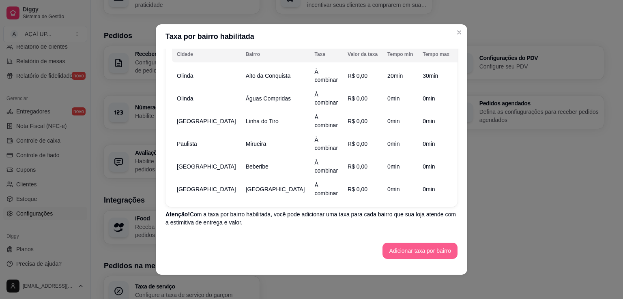
click button "Adicionar taxa por bairro"
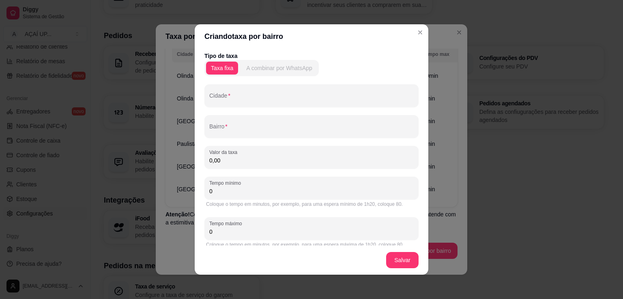
click button "A combinar por WhatsApp"
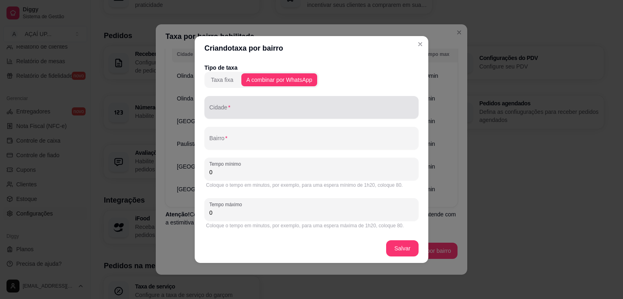
click div
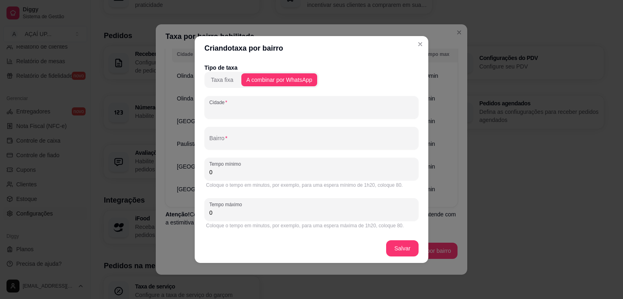
type input "r"
type input "[GEOGRAPHIC_DATA]"
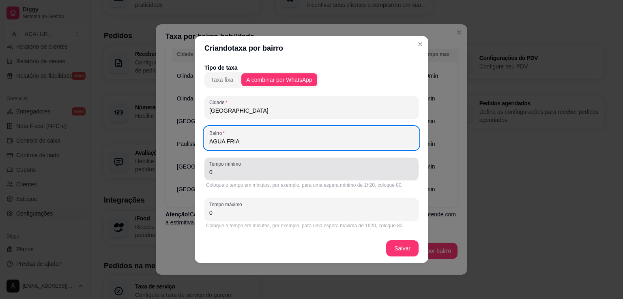
type input "AGUA FRIA"
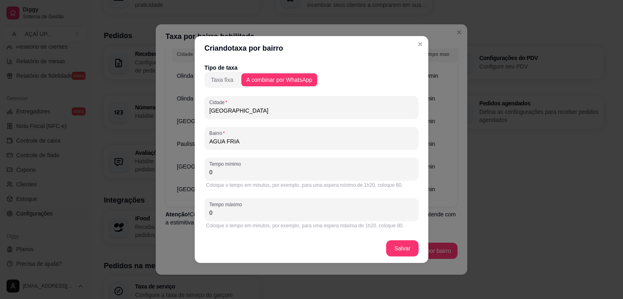
click input "0"
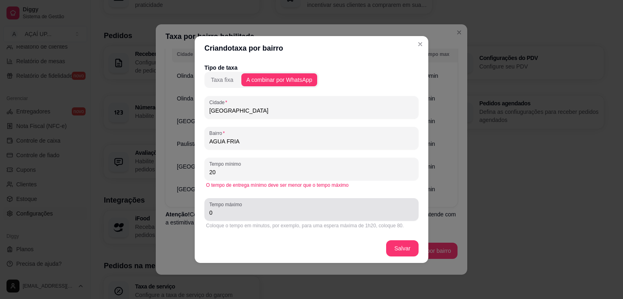
type input "20"
click label "Tempo máximo"
click input "0"
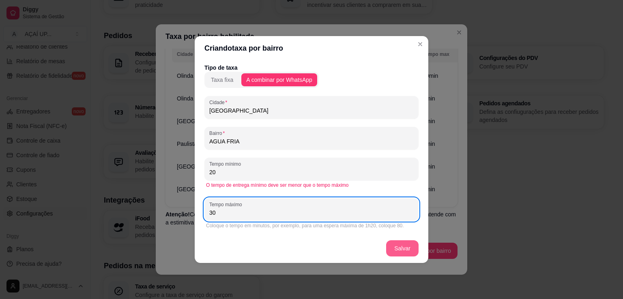
type input "30"
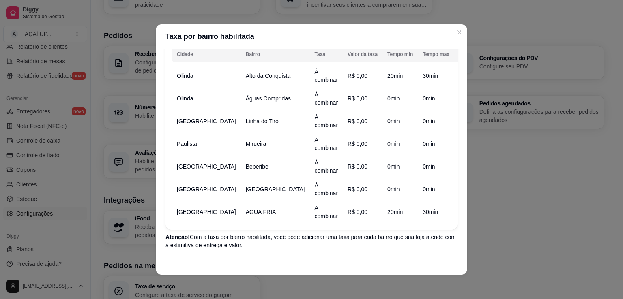
scroll to position [0, 0]
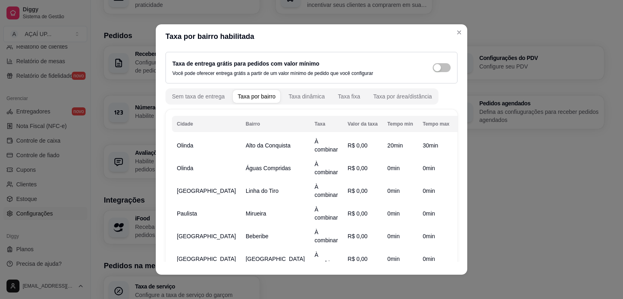
click button "button"
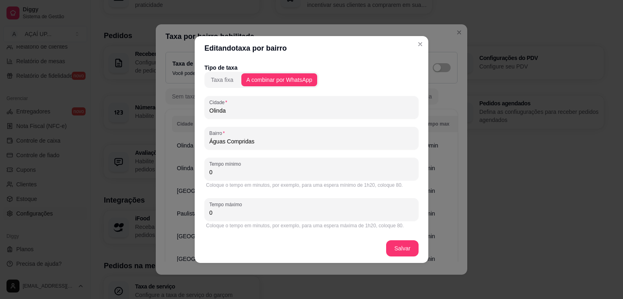
click div "Tempo mínimo 0"
type input "20"
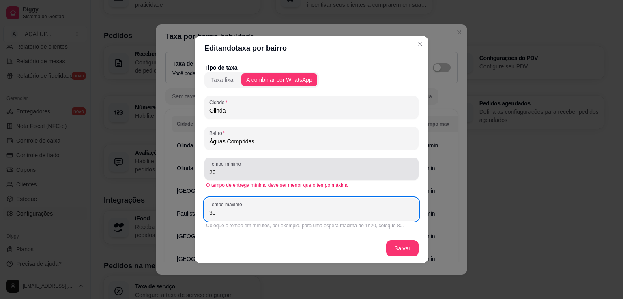
type input "30"
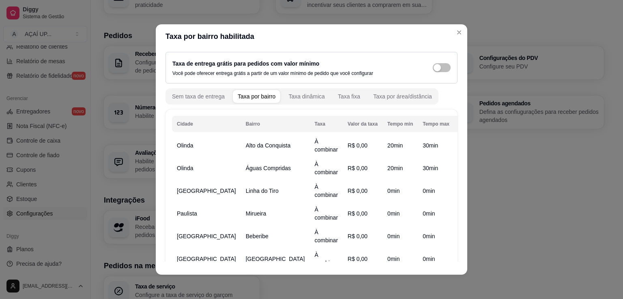
scroll to position [24, 0]
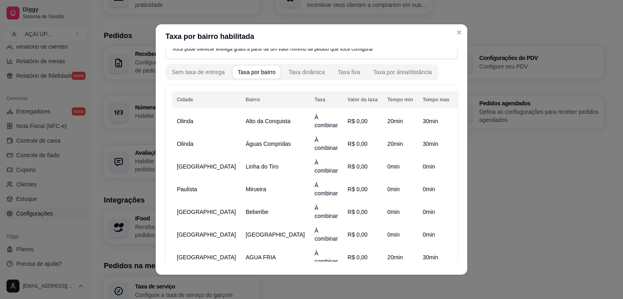
click button "button"
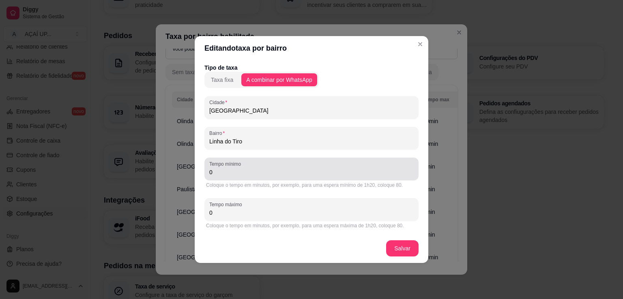
click input "0"
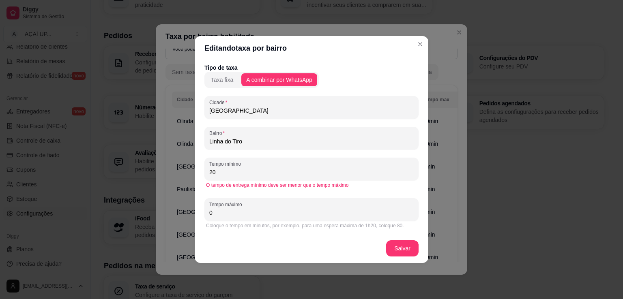
type input "20"
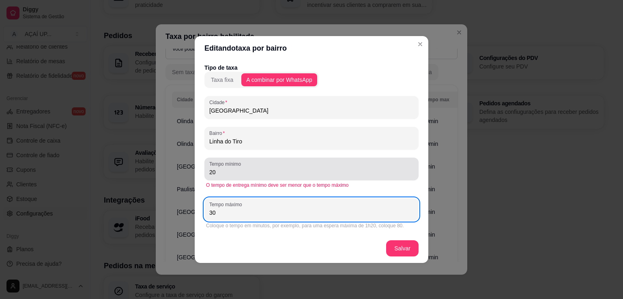
type input "30"
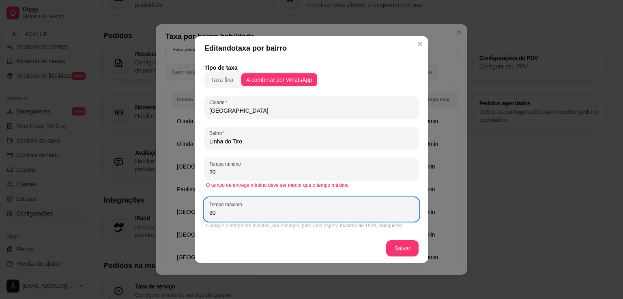
click footer "Salvar"
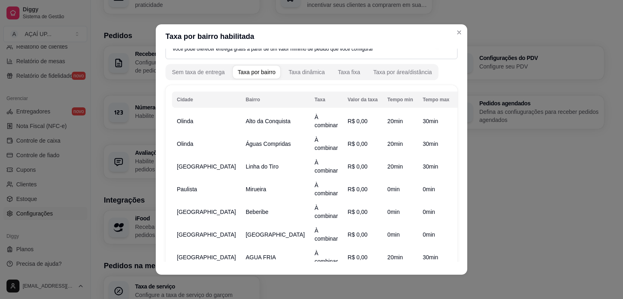
click icon "button"
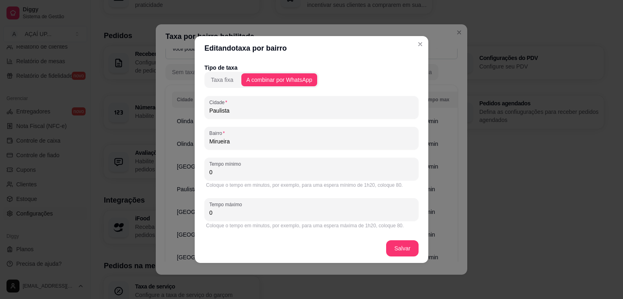
click input "0"
type input "20"
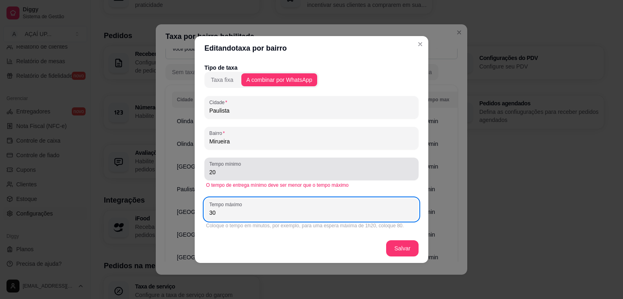
type input "30"
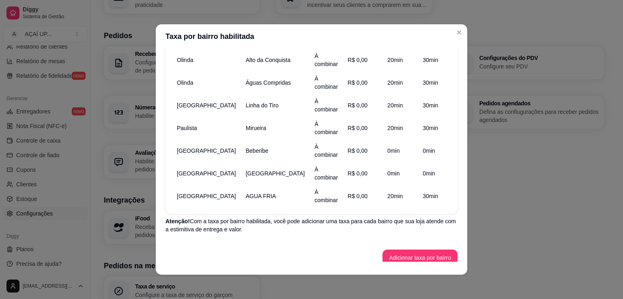
scroll to position [89, 0]
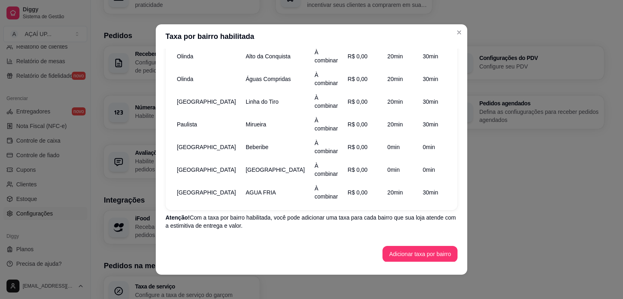
click icon "button"
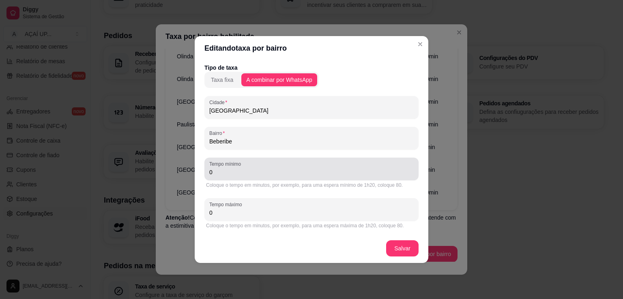
click input "0"
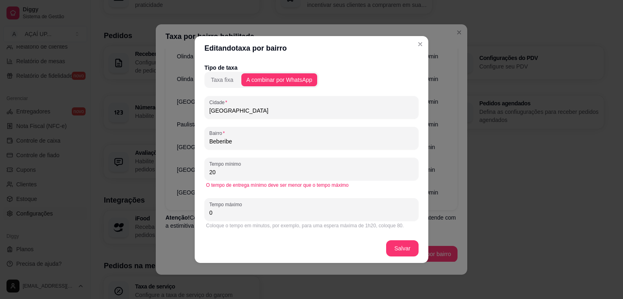
type input "20"
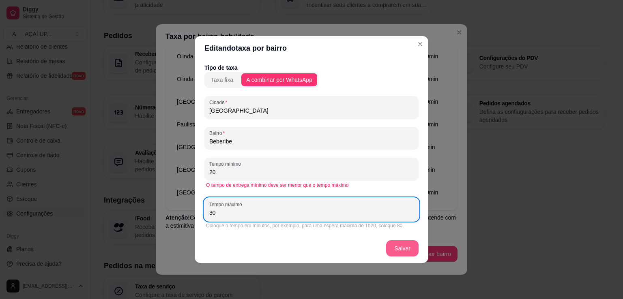
type input "30"
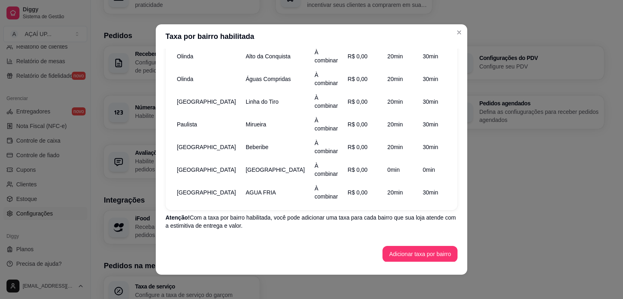
click td
click icon "button"
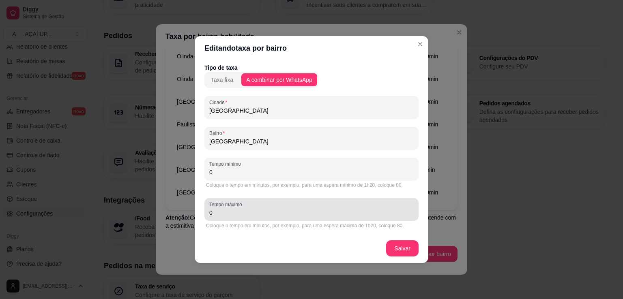
click div "0"
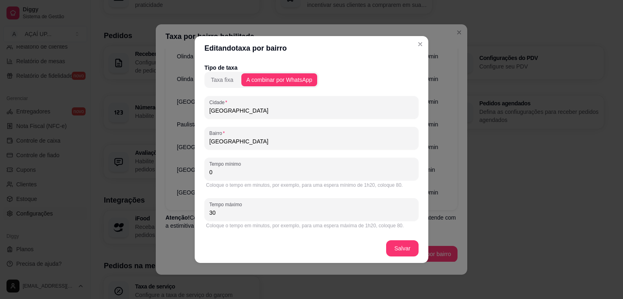
type input "30"
click div "Coloque o tempo em minutos, por exemplo, para uma espera mínimo de 1h20, coloqu…"
click input "0"
type input "20"
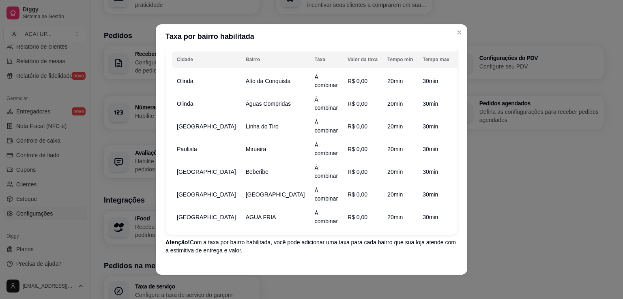
scroll to position [81, 0]
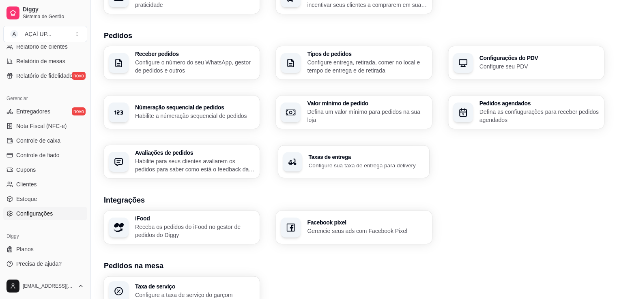
click div "Taxas de entrega Configure sua taxa de entrega para delivery"
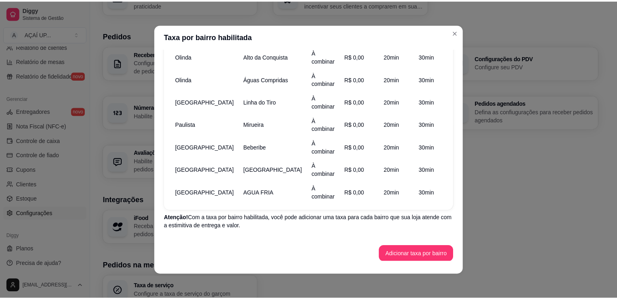
scroll to position [92, 0]
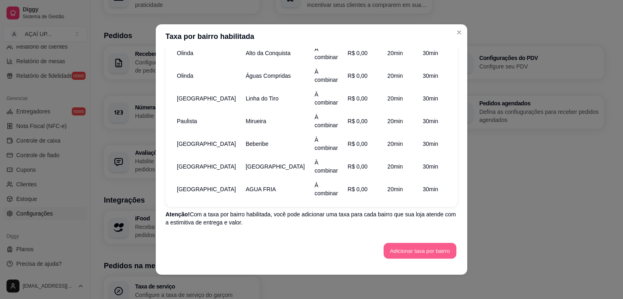
click button "Adicionar taxa por bairro"
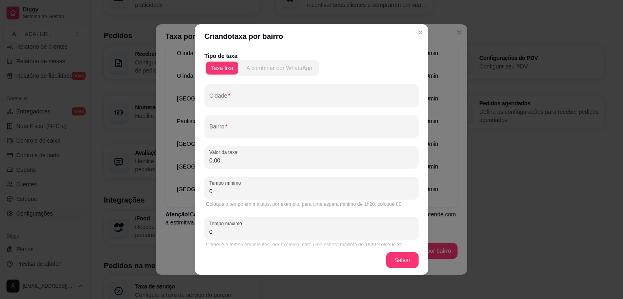
click div "A combinar por WhatsApp"
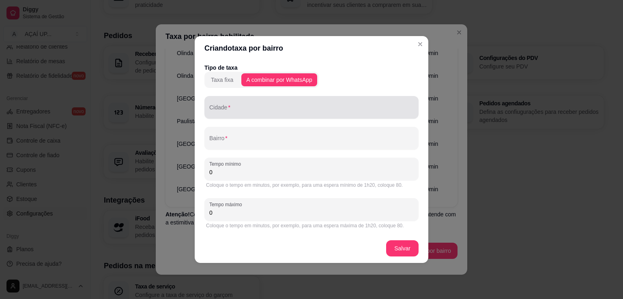
click input "Cidade"
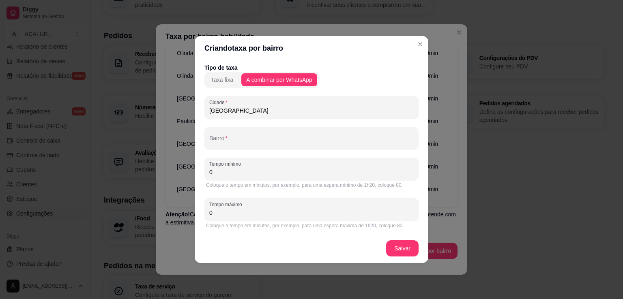
type input "[GEOGRAPHIC_DATA]"
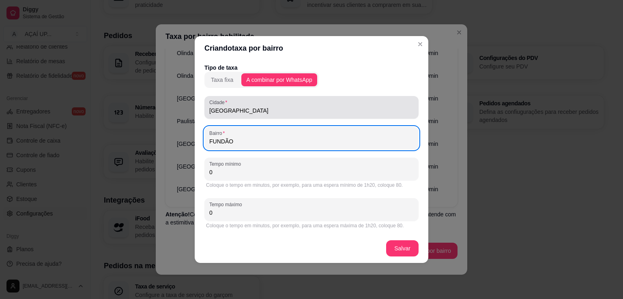
type input "FUNDÃO"
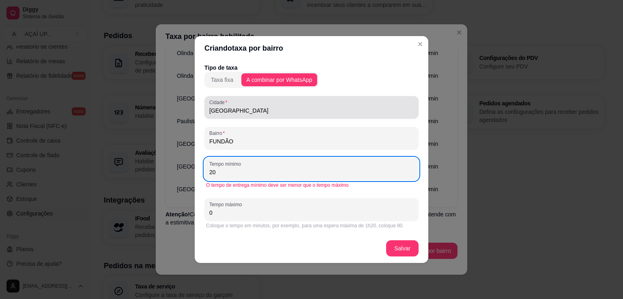
type input "20"
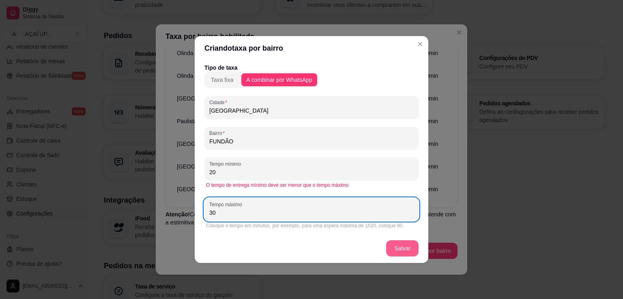
type input "30"
